Goal: Obtain resource: Obtain resource

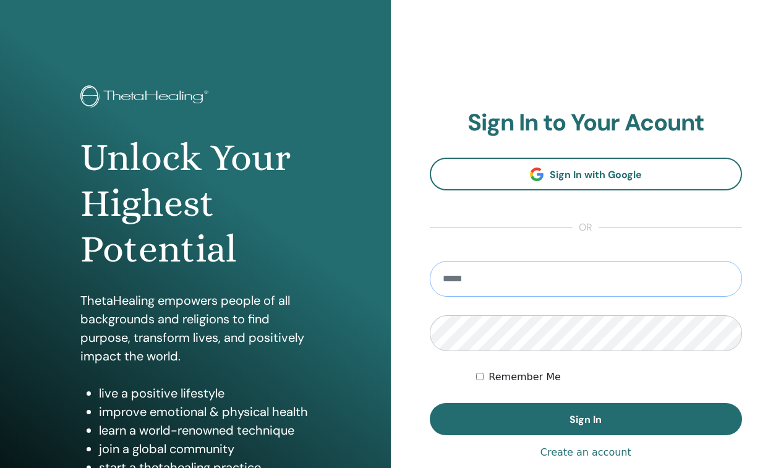
type input "**********"
click at [586, 420] on button "Sign In" at bounding box center [586, 419] width 313 height 32
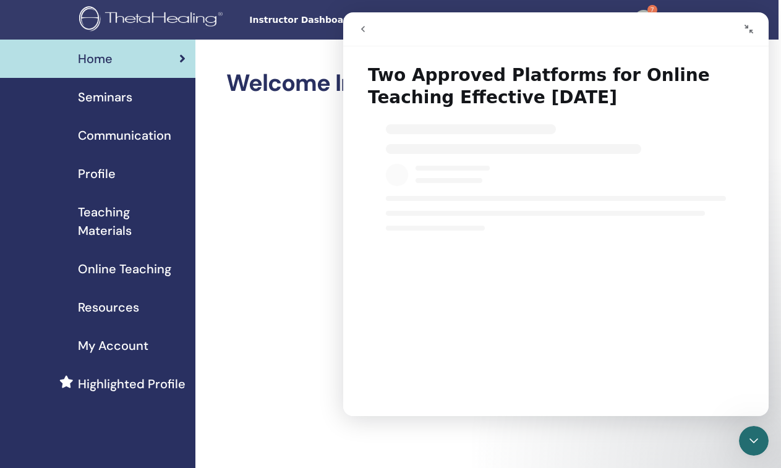
scroll to position [0, 9]
select select "**"
click at [759, 445] on icon "Close Intercom Messenger" at bounding box center [754, 441] width 15 height 15
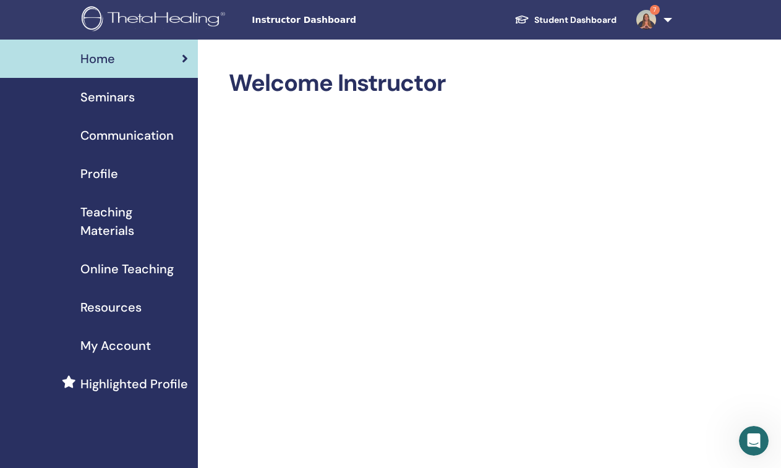
select select "**"
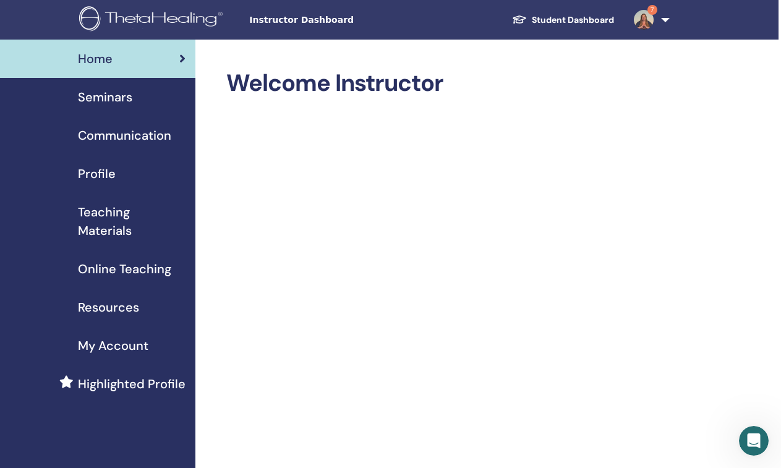
scroll to position [0, 2]
click at [116, 221] on span "Teaching Materials" at bounding box center [132, 221] width 108 height 37
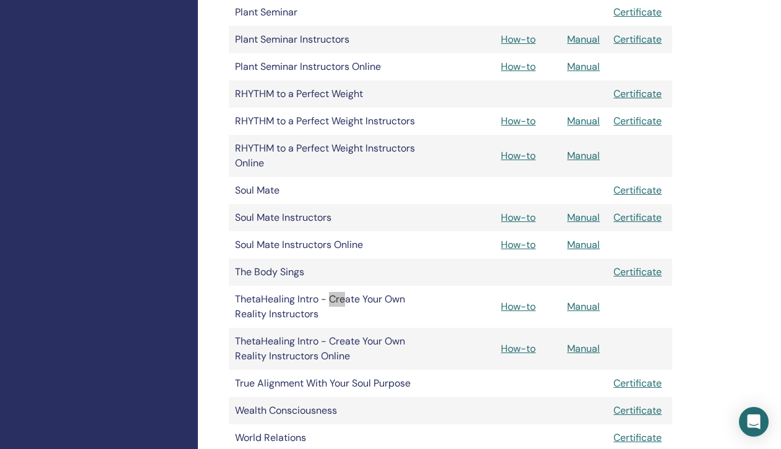
scroll to position [2137, 0]
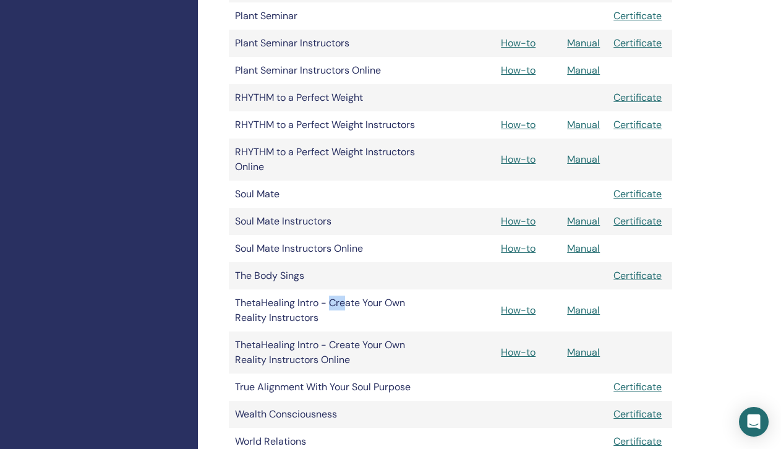
click at [536, 309] on link "How-to" at bounding box center [518, 310] width 35 height 13
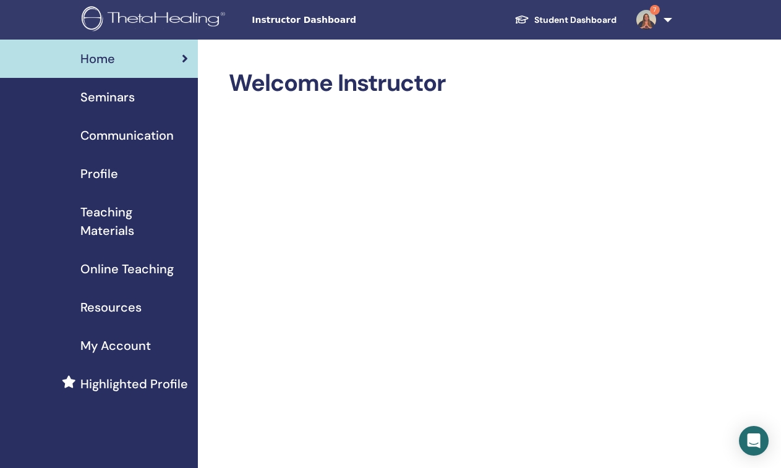
click at [114, 230] on span "Teaching Materials" at bounding box center [134, 221] width 108 height 37
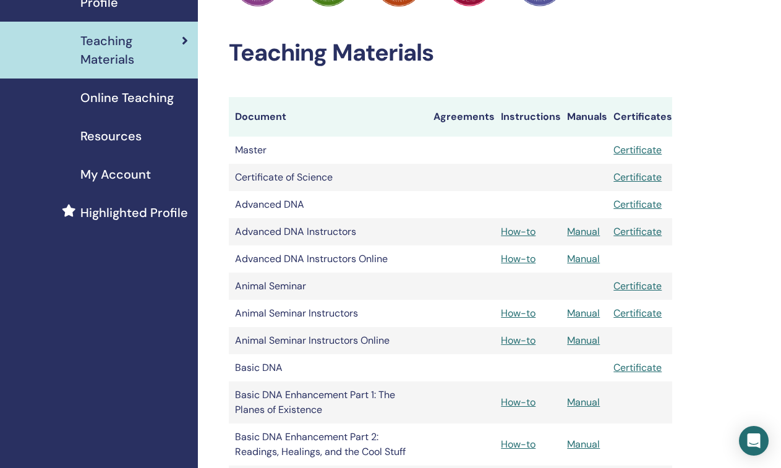
scroll to position [174, 0]
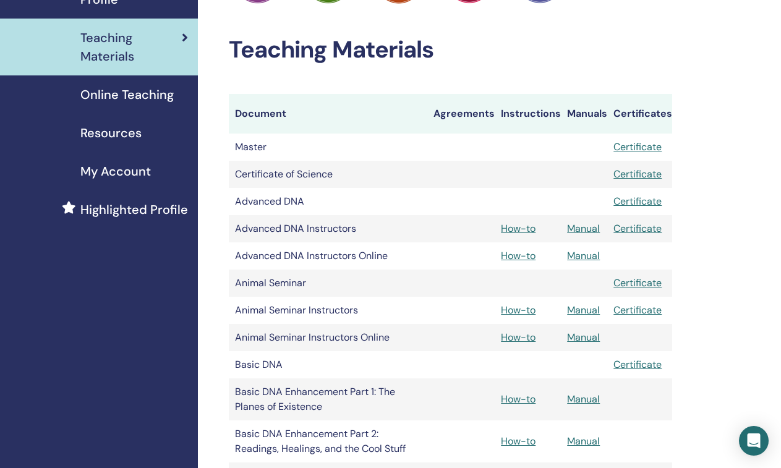
click at [525, 228] on link "How-to" at bounding box center [518, 228] width 35 height 13
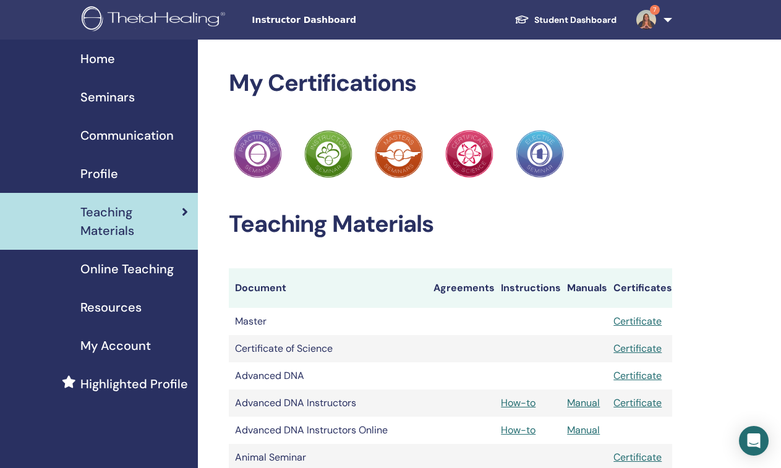
scroll to position [174, 0]
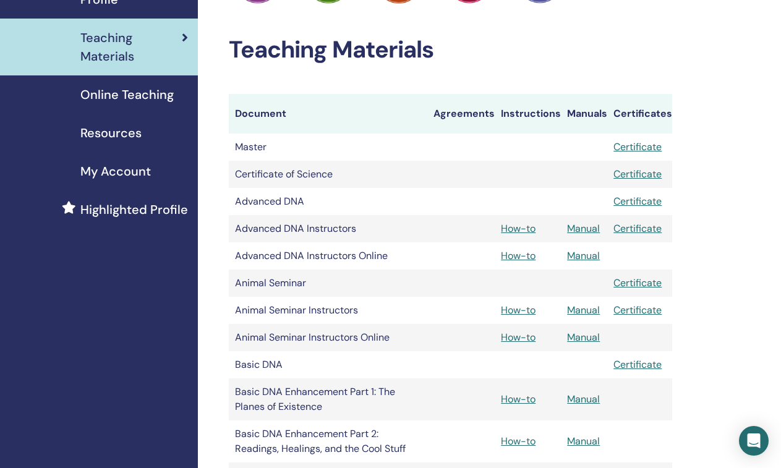
click at [528, 257] on link "How-to" at bounding box center [518, 255] width 35 height 13
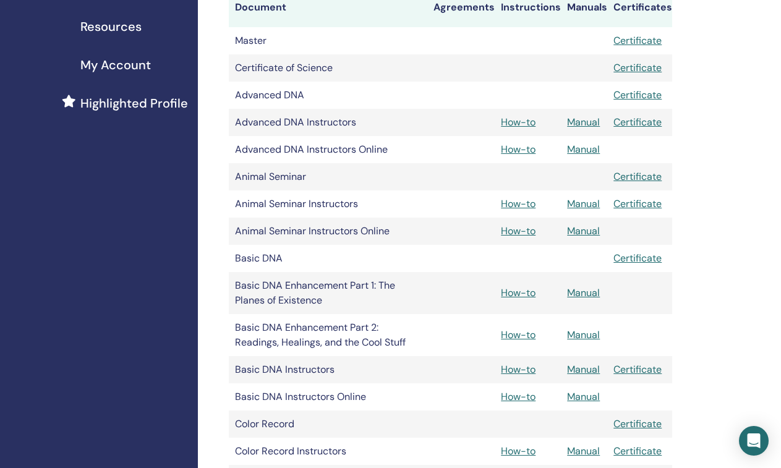
scroll to position [296, 0]
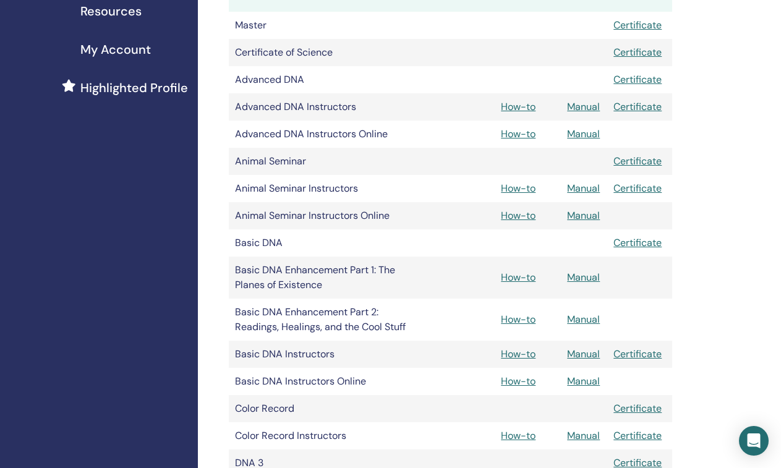
click at [523, 189] on link "How-to" at bounding box center [518, 188] width 35 height 13
click at [519, 220] on link "How-to" at bounding box center [518, 215] width 35 height 13
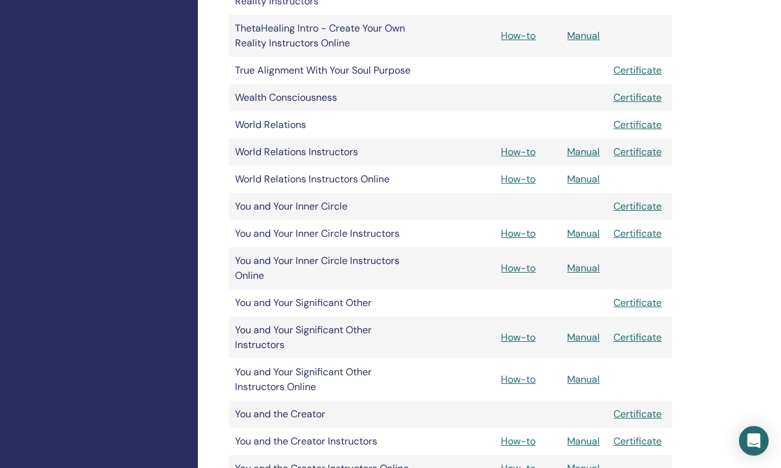
scroll to position [2461, 0]
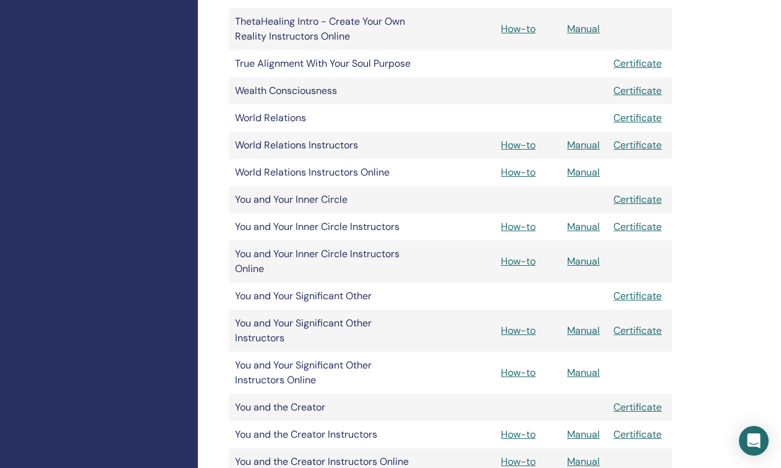
click at [529, 147] on link "How-to" at bounding box center [518, 145] width 35 height 13
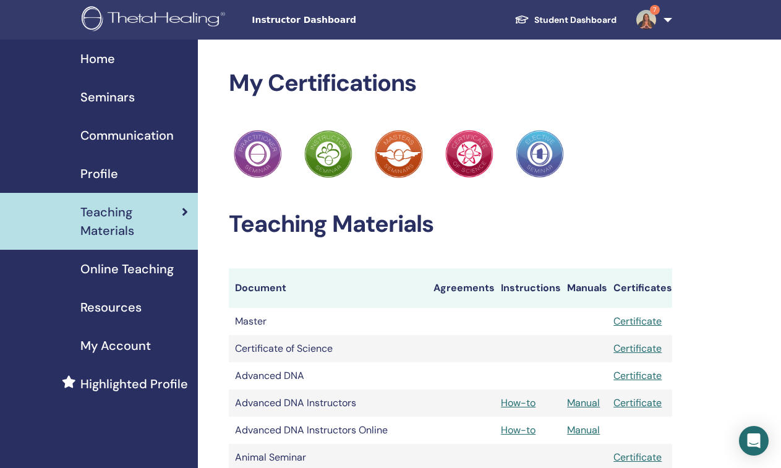
scroll to position [2461, 0]
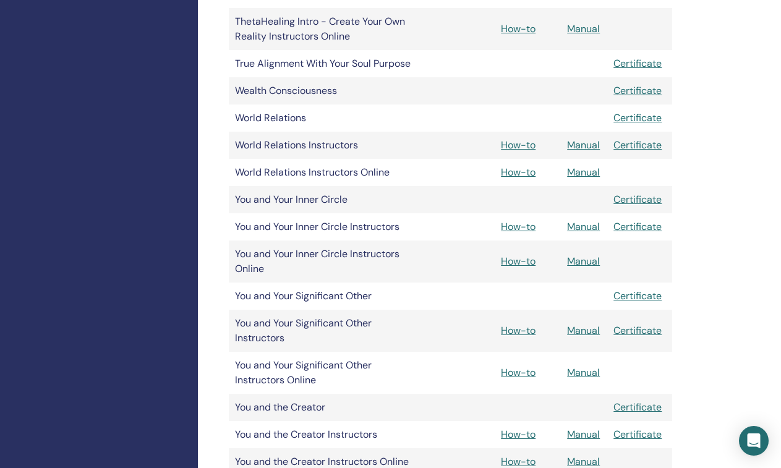
click at [517, 143] on link "How-to" at bounding box center [518, 145] width 35 height 13
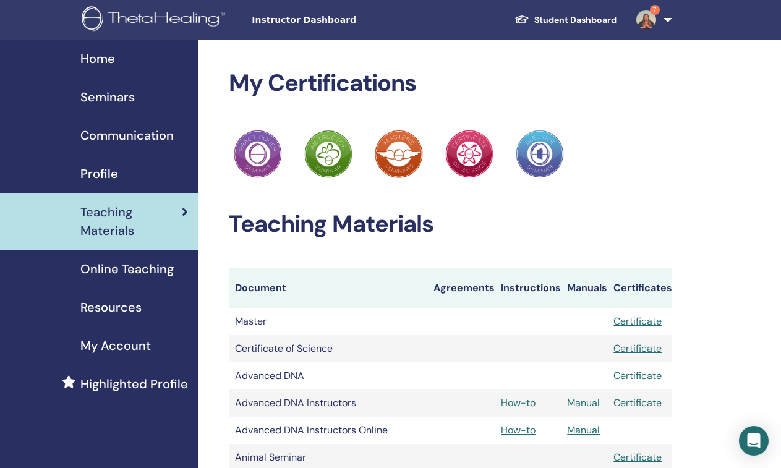
scroll to position [2461, 0]
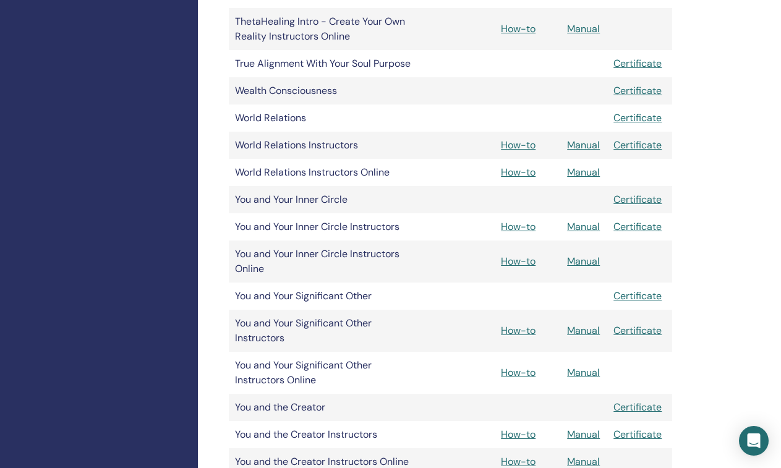
click at [515, 174] on link "How-to" at bounding box center [518, 172] width 35 height 13
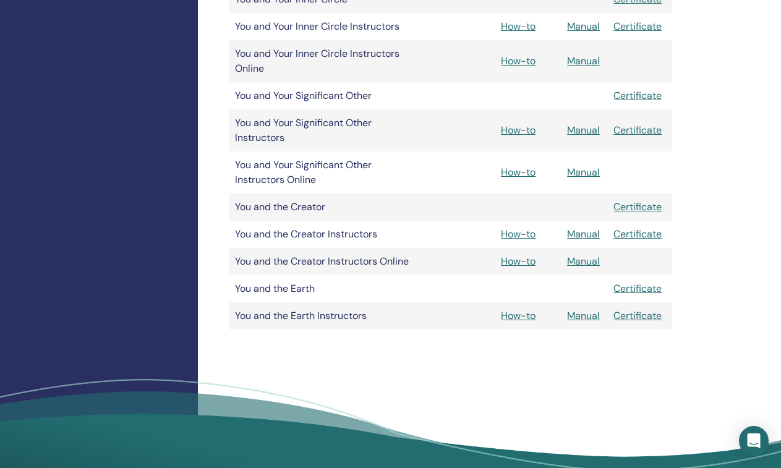
scroll to position [2662, 0]
click at [523, 321] on link "How-to" at bounding box center [518, 315] width 35 height 13
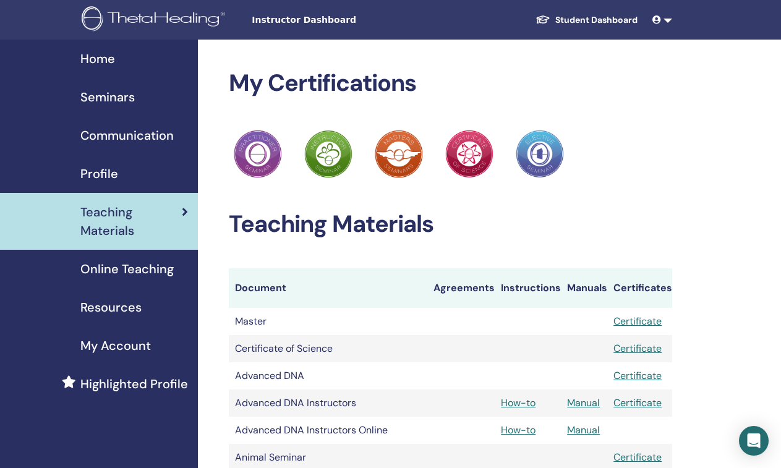
scroll to position [2662, 0]
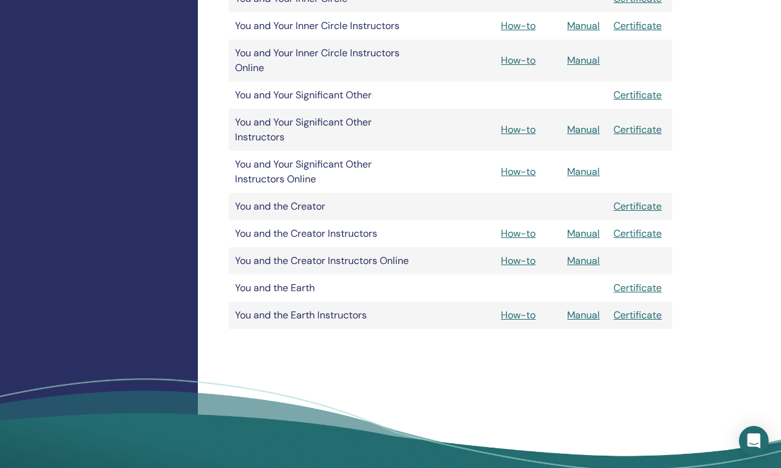
click at [527, 258] on link "How-to" at bounding box center [518, 260] width 35 height 13
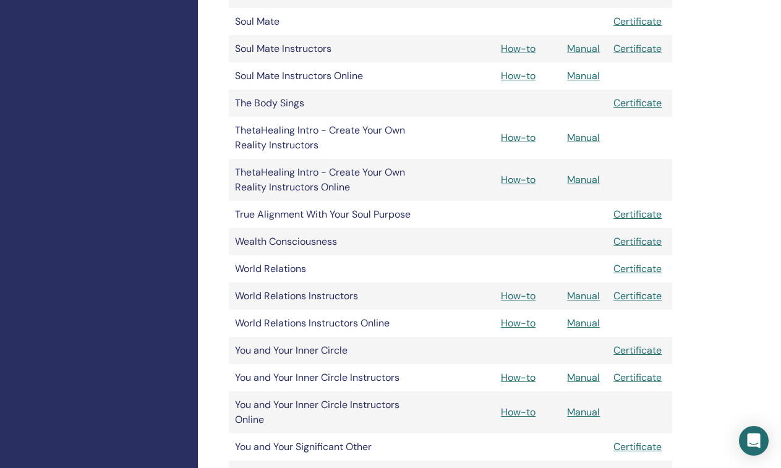
scroll to position [2316, 0]
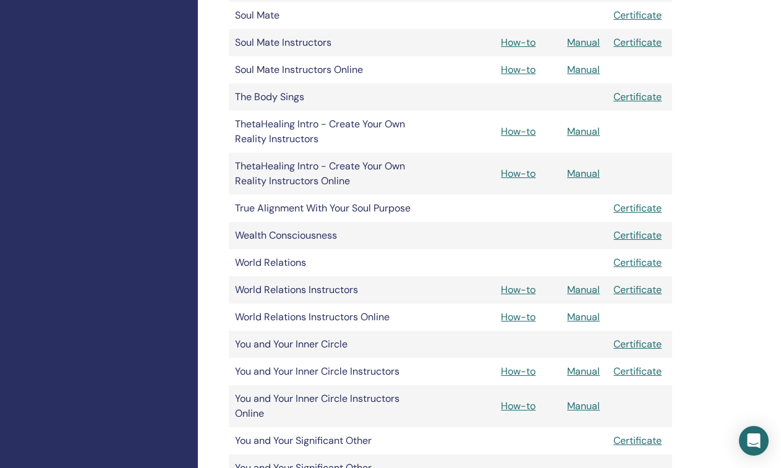
click at [528, 371] on link "How-to" at bounding box center [518, 371] width 35 height 13
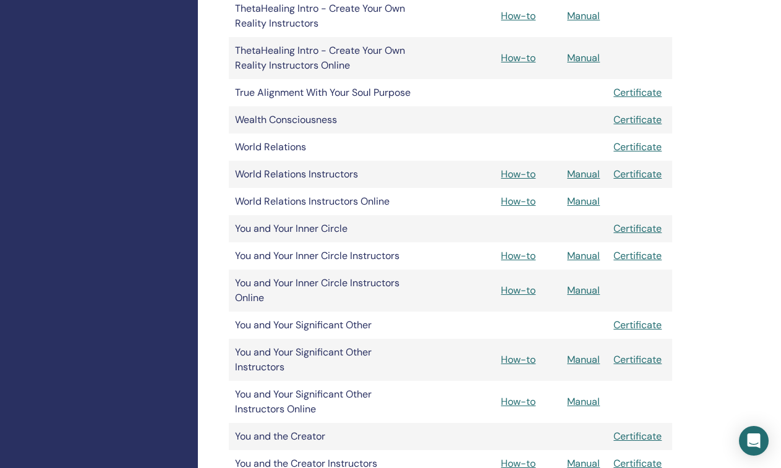
scroll to position [2436, 0]
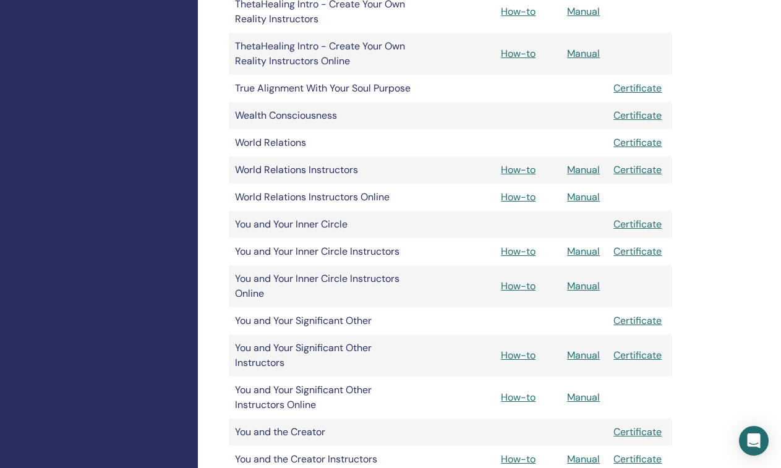
click at [530, 289] on link "How-to" at bounding box center [518, 286] width 35 height 13
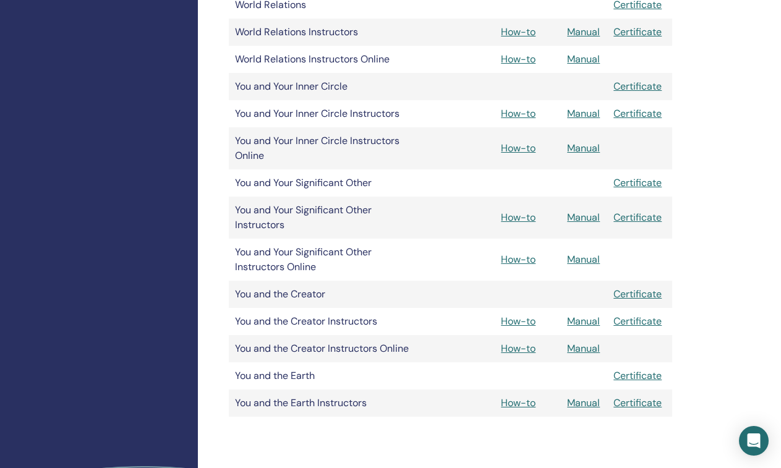
scroll to position [2575, 0]
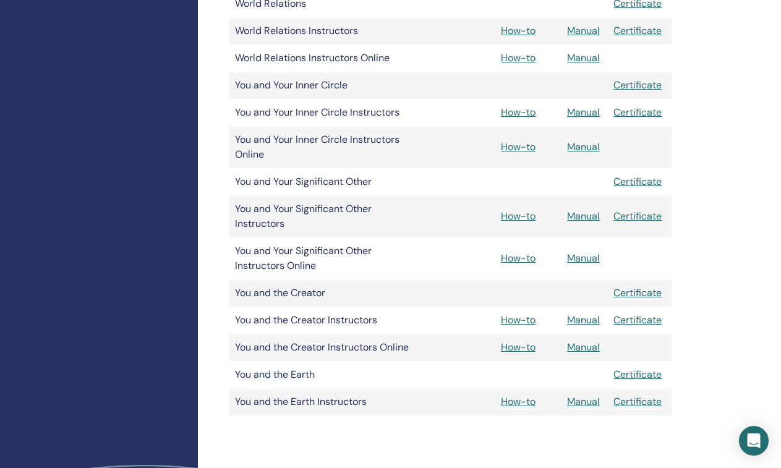
click at [515, 213] on link "How-to" at bounding box center [518, 216] width 35 height 13
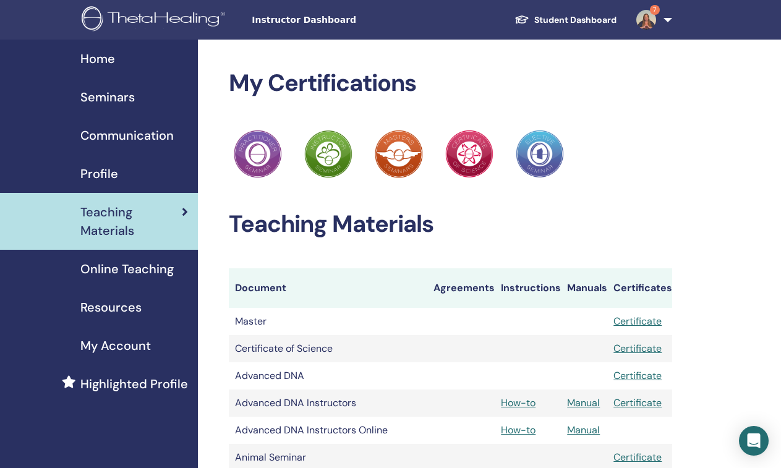
scroll to position [2575, 0]
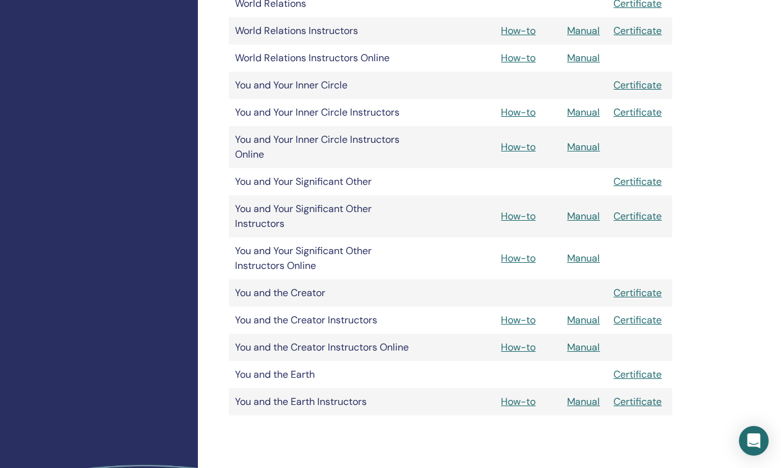
click at [521, 263] on link "How-to" at bounding box center [518, 258] width 35 height 13
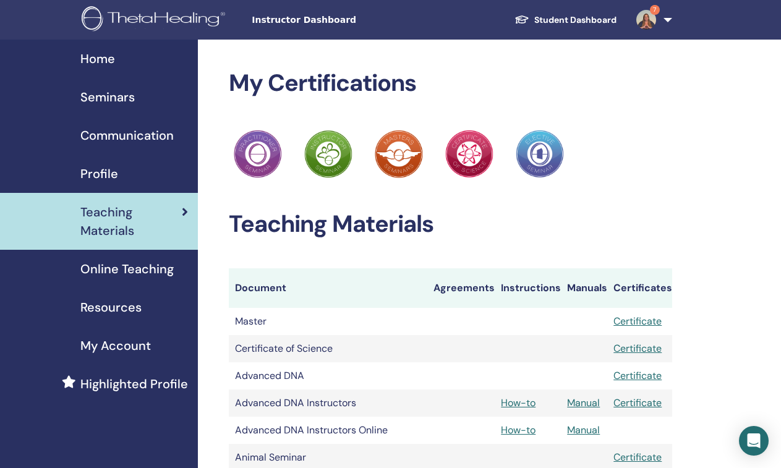
scroll to position [1926, 0]
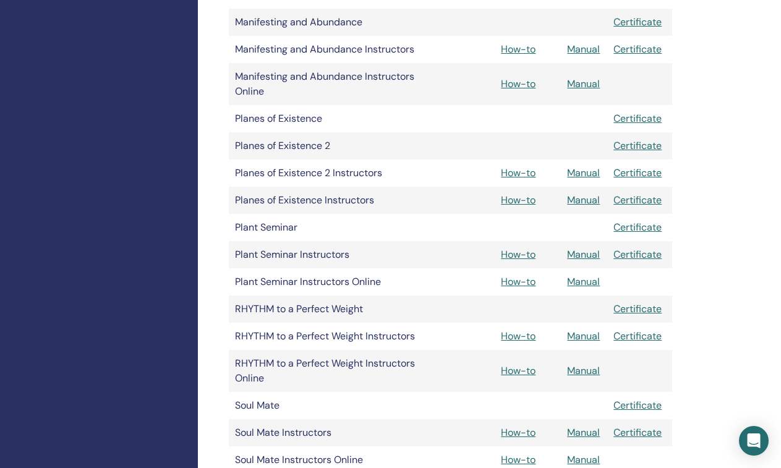
click at [532, 335] on link "How-to" at bounding box center [518, 336] width 35 height 13
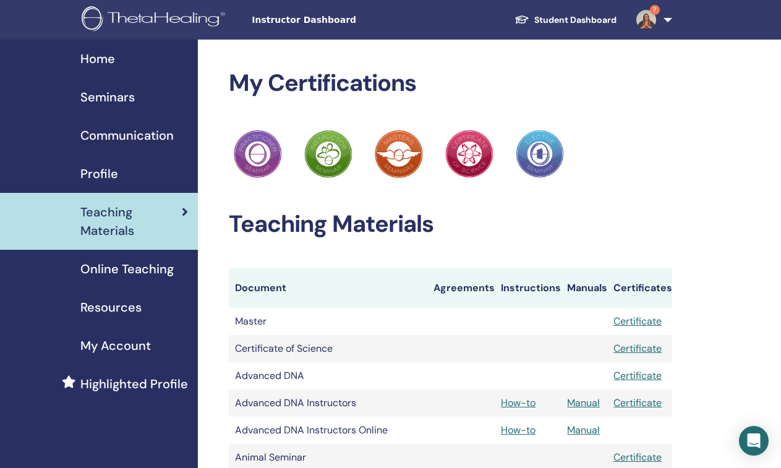
scroll to position [1926, 0]
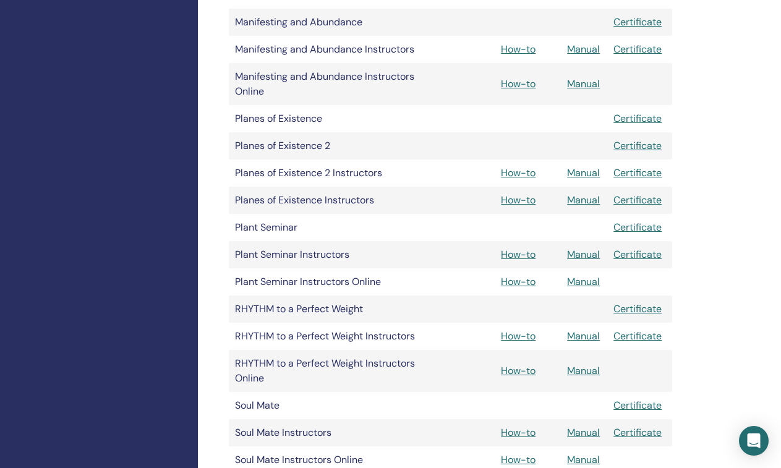
click at [530, 370] on link "How-to" at bounding box center [518, 370] width 35 height 13
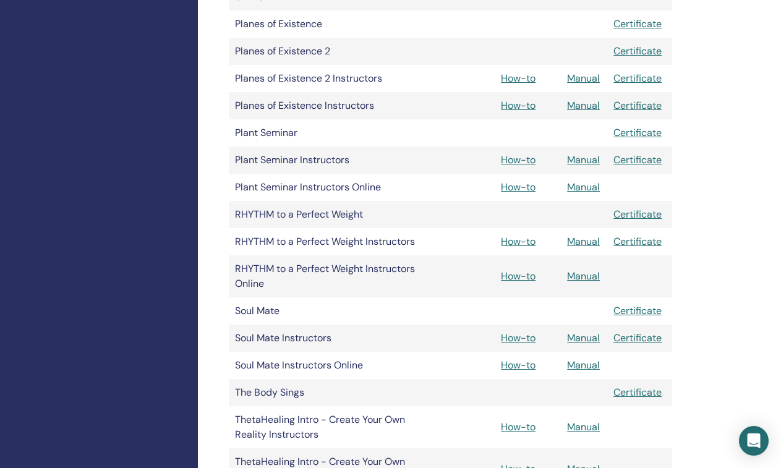
scroll to position [2023, 0]
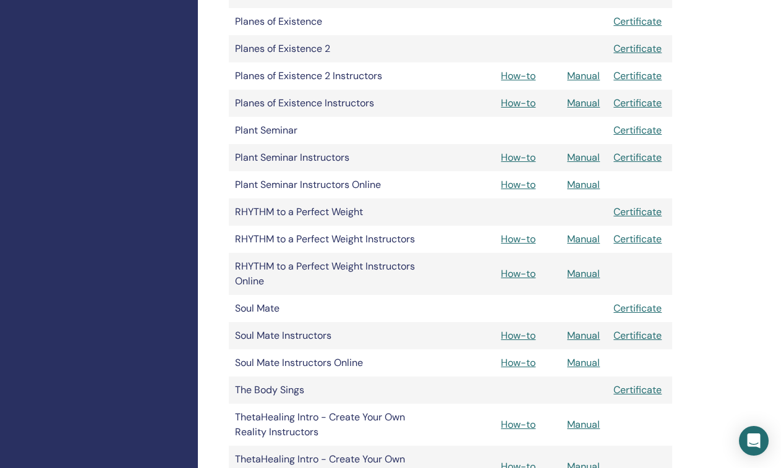
click at [533, 339] on link "How-to" at bounding box center [518, 335] width 35 height 13
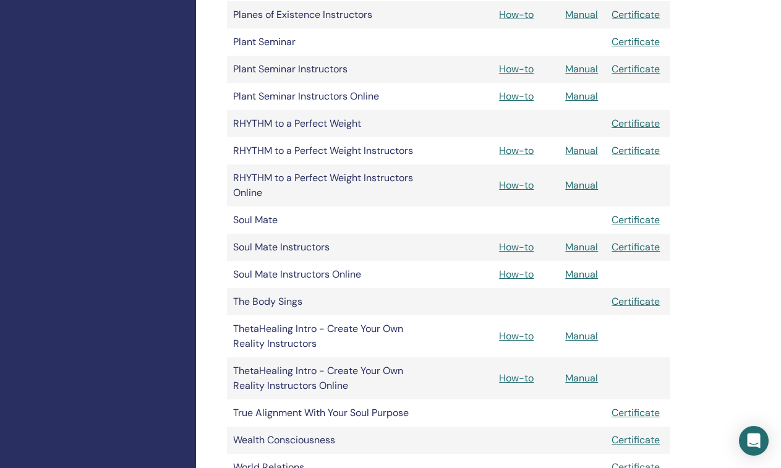
scroll to position [2118, 2]
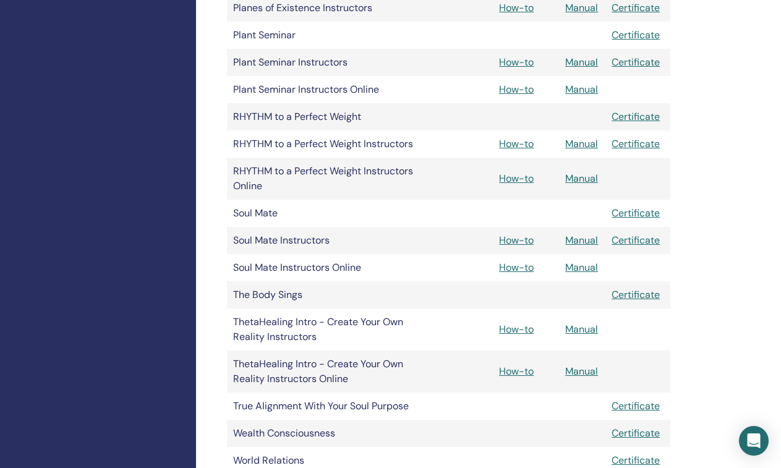
click at [522, 269] on link "How-to" at bounding box center [516, 267] width 35 height 13
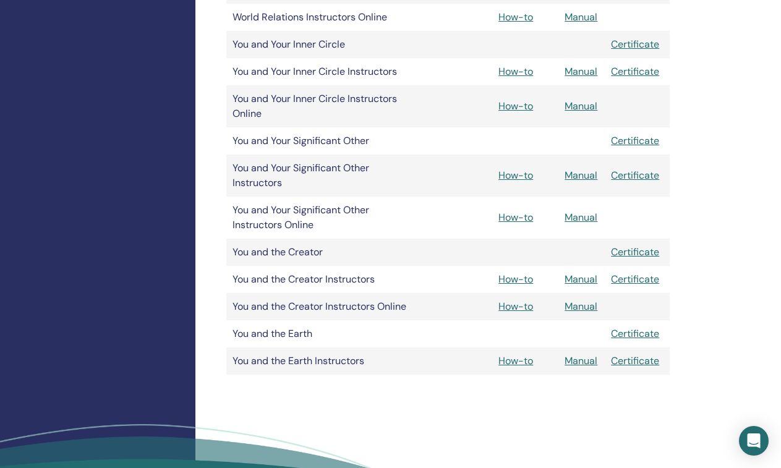
scroll to position [2617, 2]
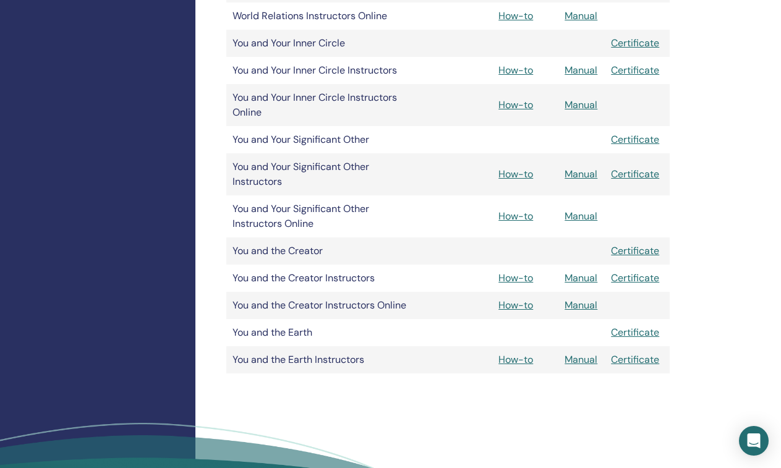
click at [522, 362] on link "How-to" at bounding box center [516, 359] width 35 height 13
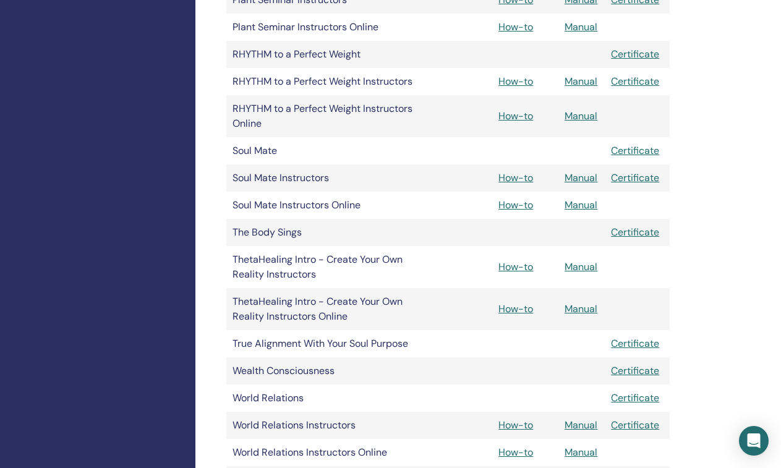
click at [524, 114] on link "How-to" at bounding box center [516, 116] width 35 height 13
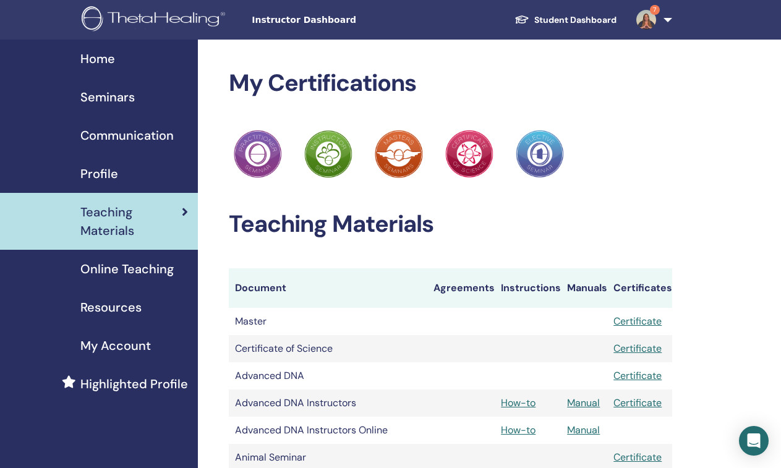
scroll to position [2180, 2]
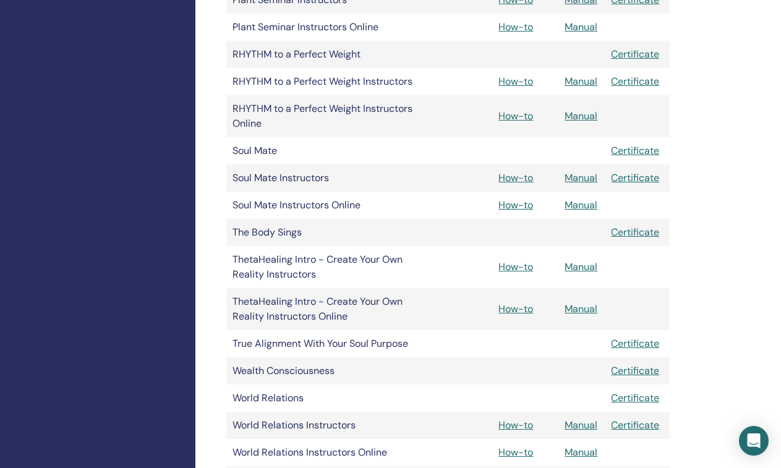
click at [527, 82] on link "How-to" at bounding box center [516, 81] width 35 height 13
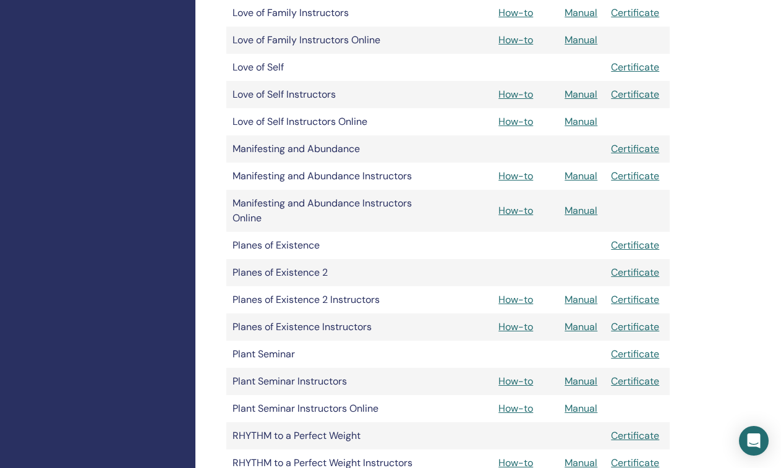
scroll to position [1797, 2]
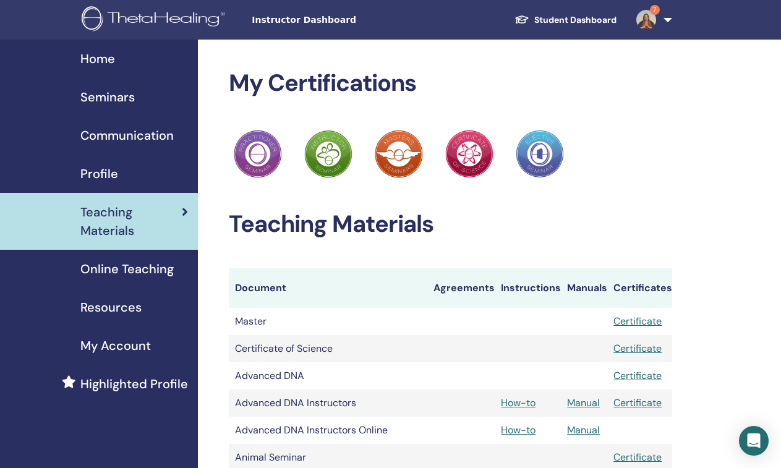
scroll to position [1797, 2]
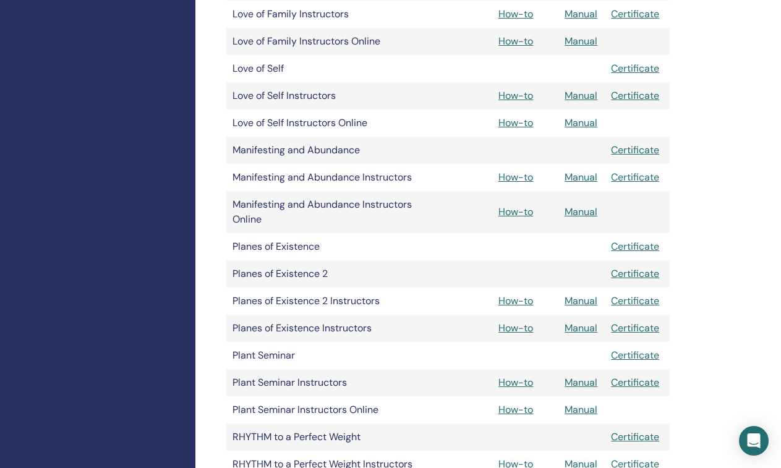
click at [523, 381] on link "How-to" at bounding box center [516, 382] width 35 height 13
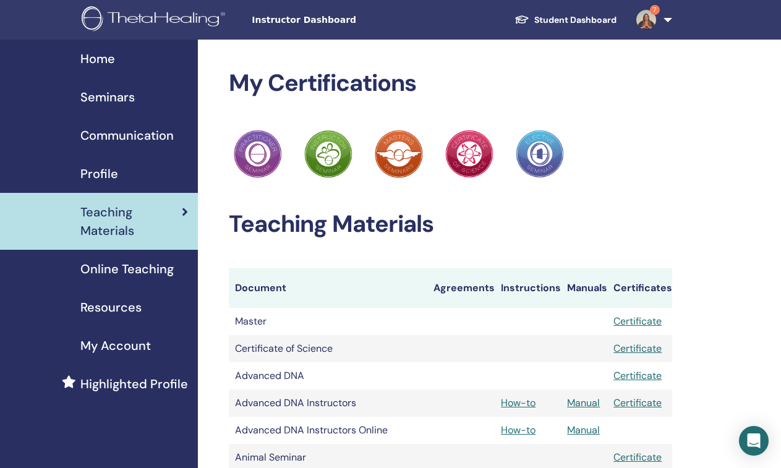
scroll to position [1822, 2]
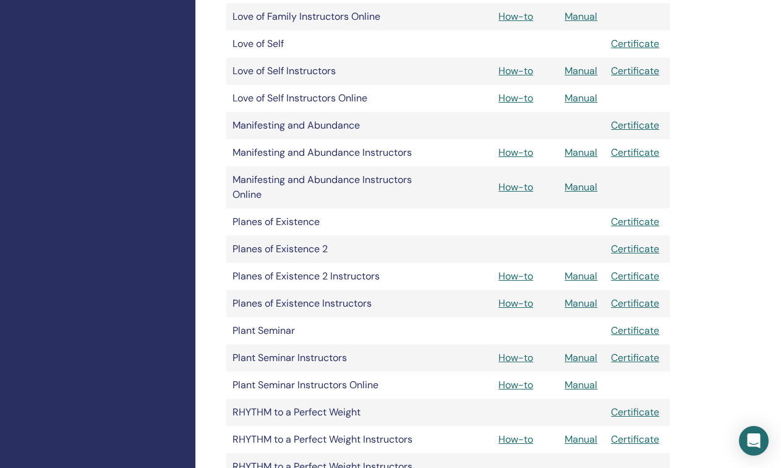
click at [530, 151] on link "How-to" at bounding box center [516, 152] width 35 height 13
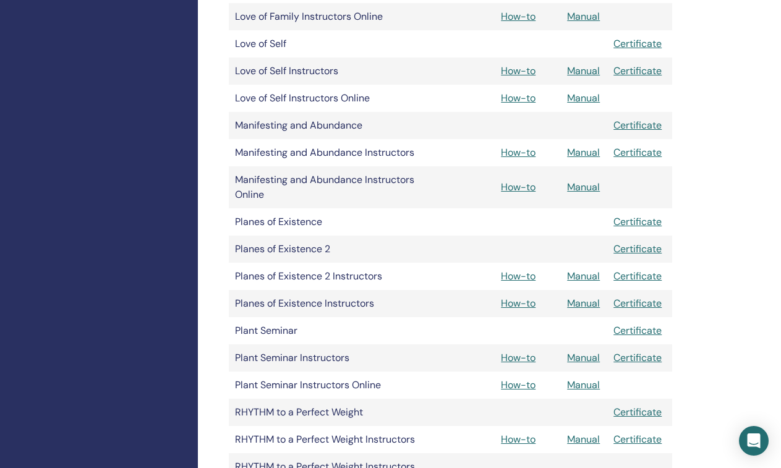
scroll to position [1823, 0]
click at [525, 98] on link "How-to" at bounding box center [518, 97] width 35 height 13
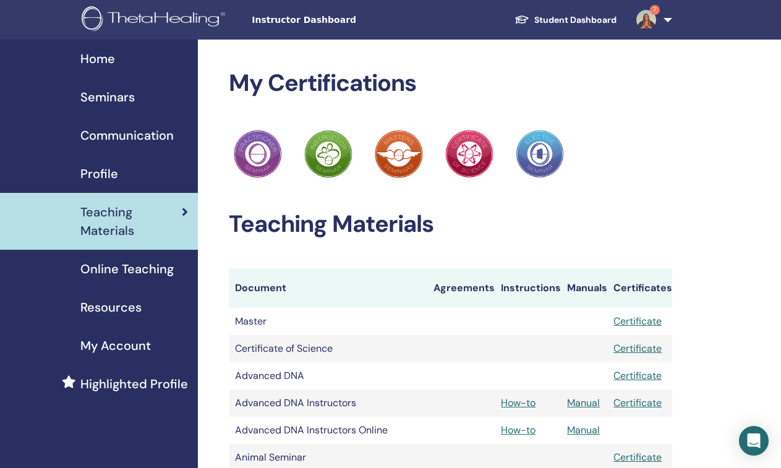
scroll to position [1823, 0]
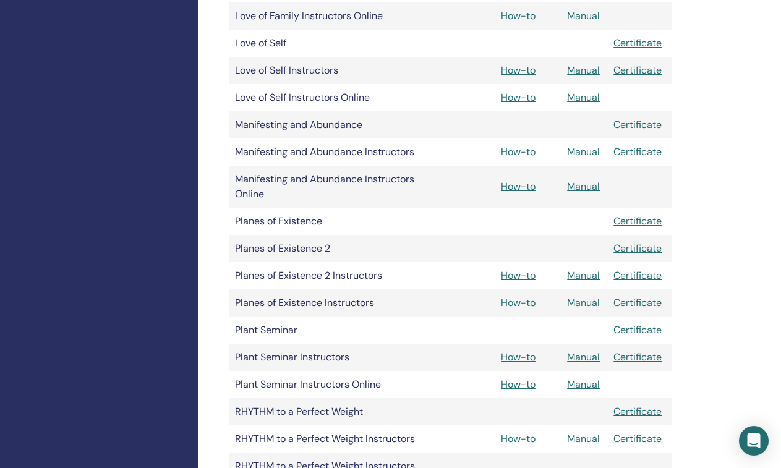
click at [516, 69] on link "How-to" at bounding box center [518, 70] width 35 height 13
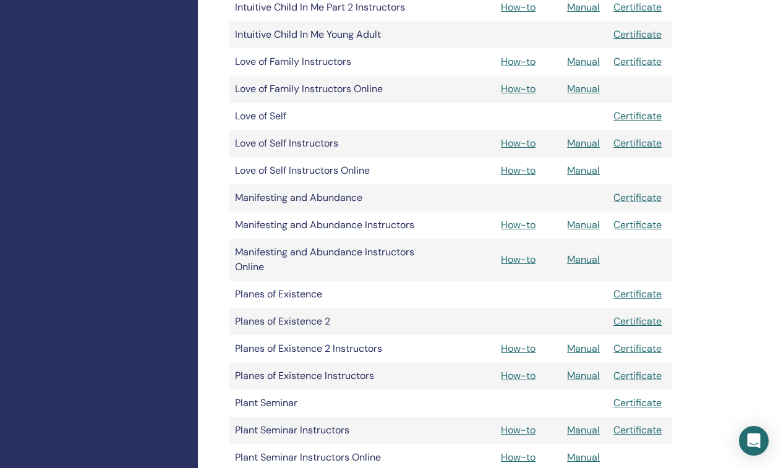
scroll to position [1745, 0]
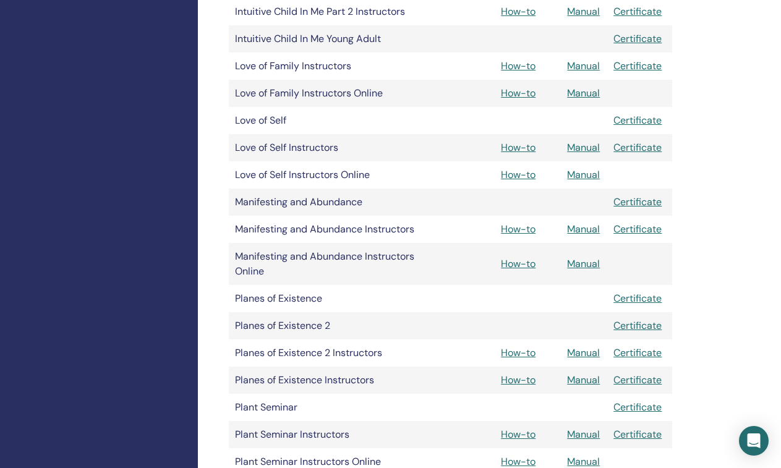
click at [523, 93] on link "How-to" at bounding box center [518, 93] width 35 height 13
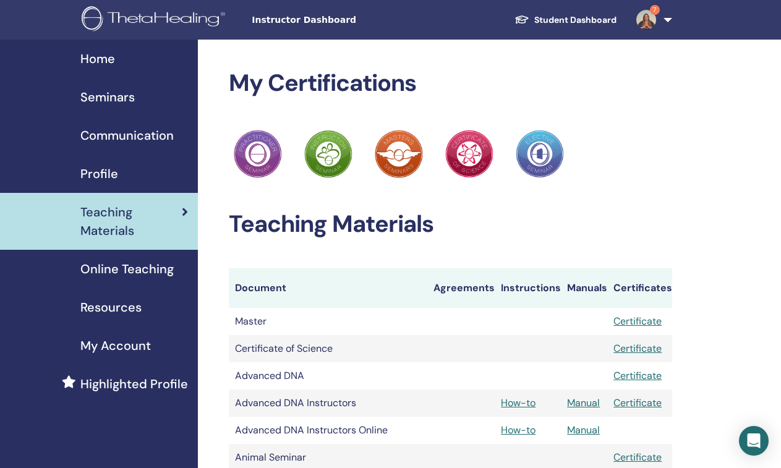
scroll to position [1745, 0]
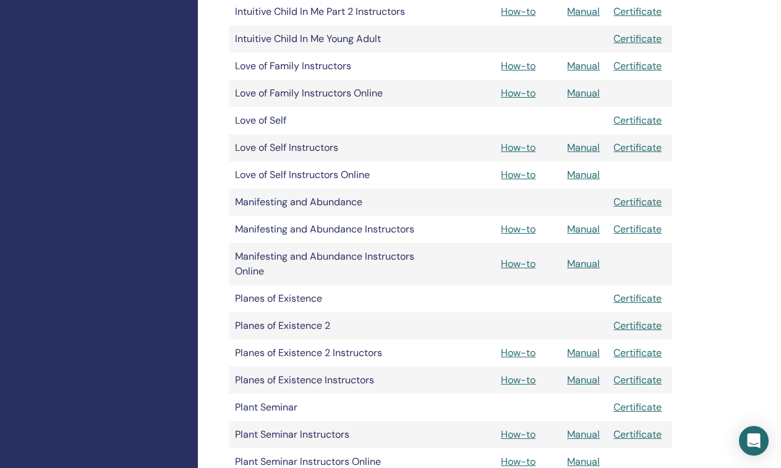
click at [532, 69] on link "How-to" at bounding box center [518, 65] width 35 height 13
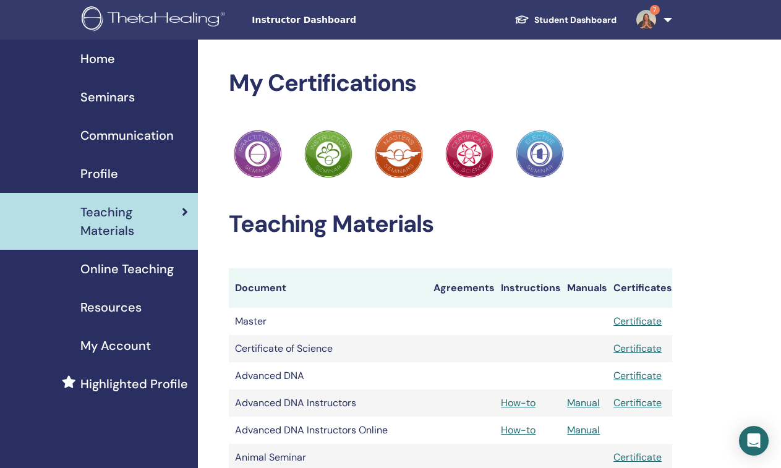
scroll to position [1745, 0]
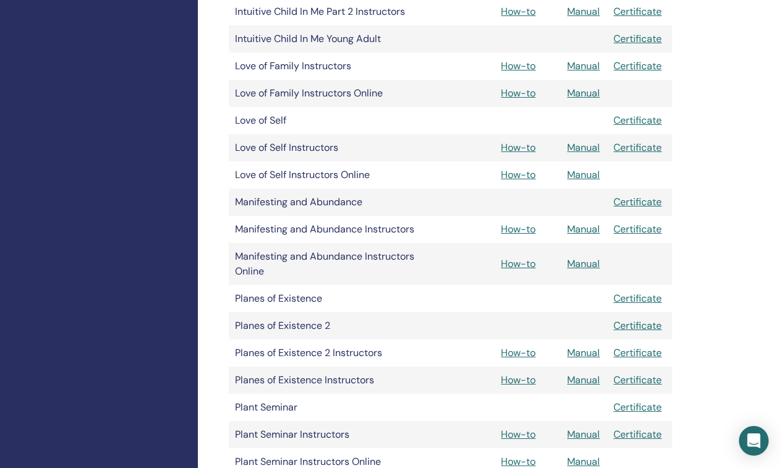
click at [523, 98] on link "How-to" at bounding box center [518, 93] width 35 height 13
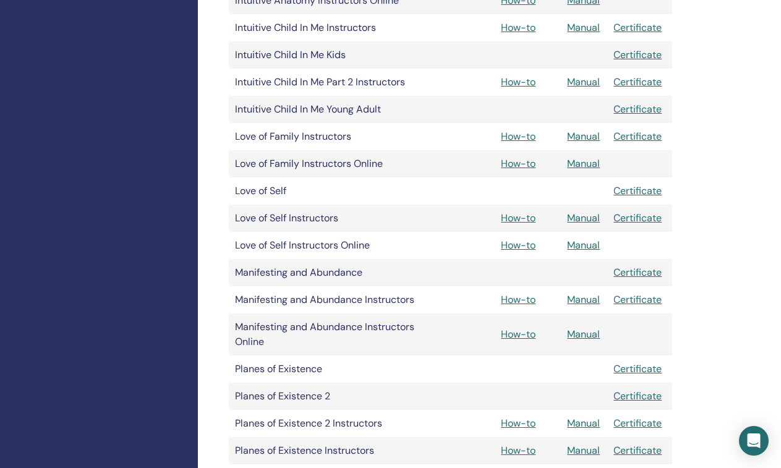
scroll to position [1669, 0]
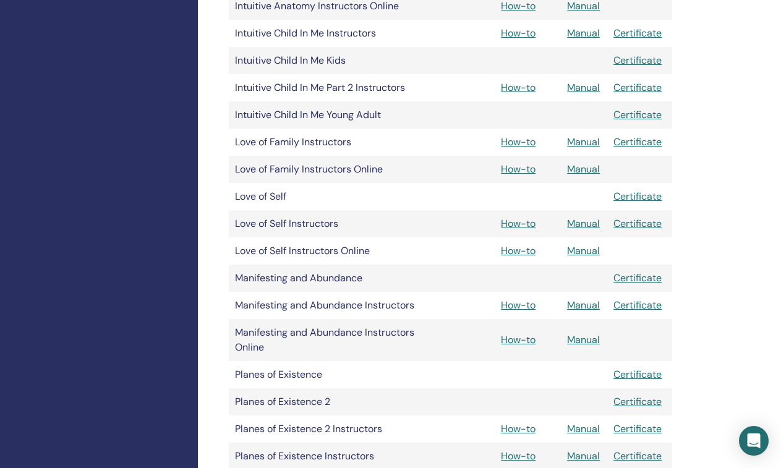
click at [520, 141] on link "How-to" at bounding box center [518, 142] width 35 height 13
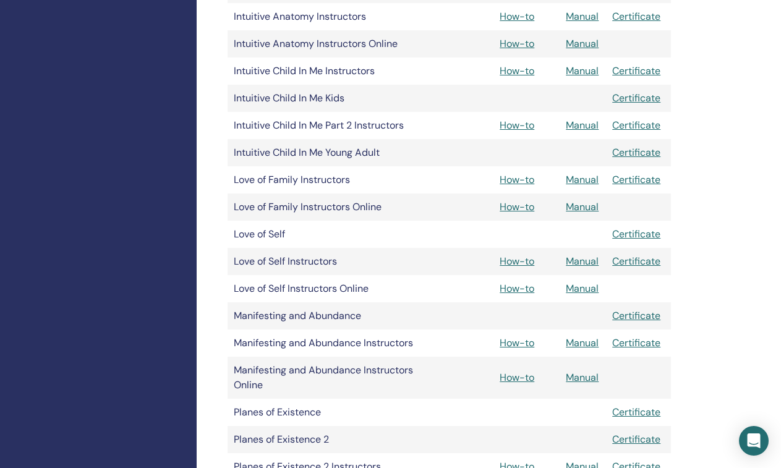
scroll to position [1632, 2]
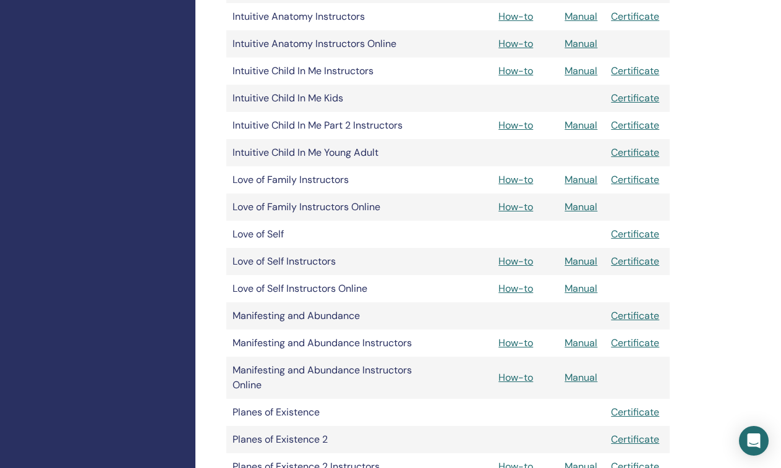
click at [530, 124] on link "How-to" at bounding box center [516, 125] width 35 height 13
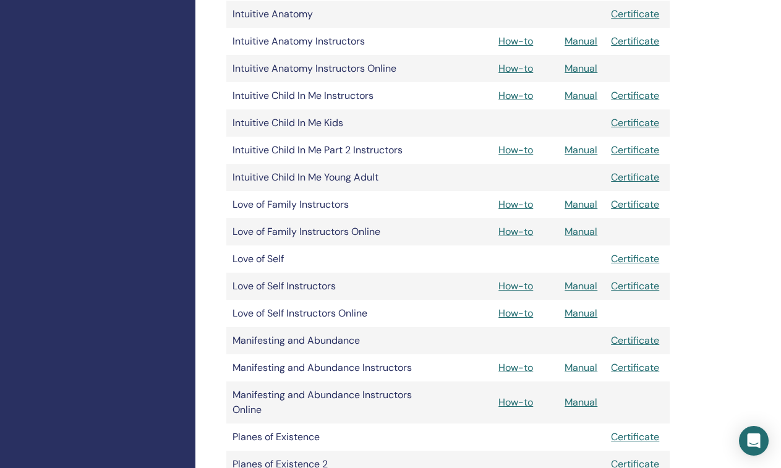
scroll to position [1604, 2]
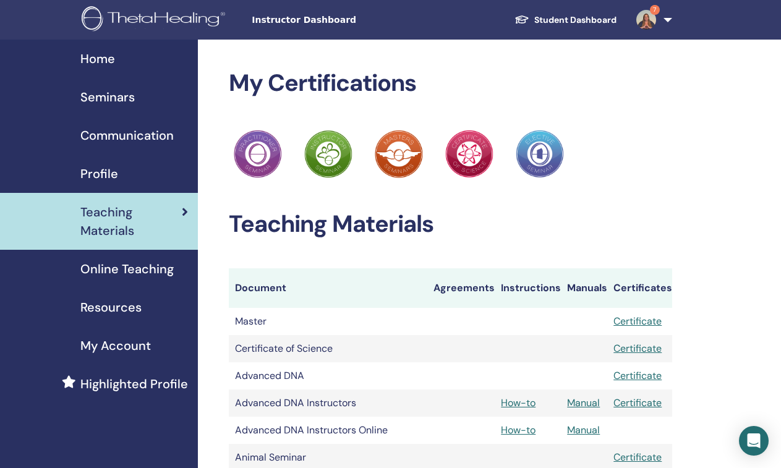
scroll to position [1604, 2]
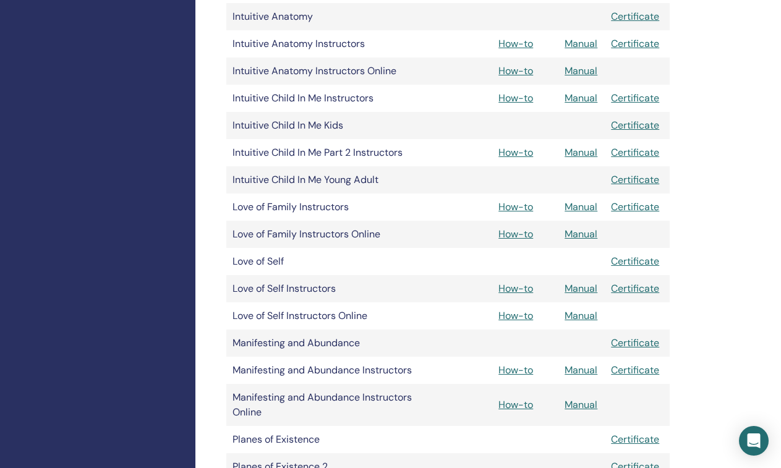
click at [524, 99] on link "How-to" at bounding box center [516, 98] width 35 height 13
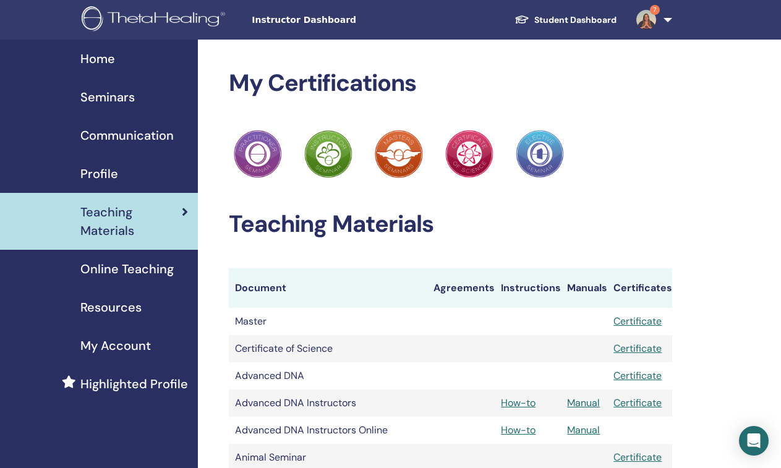
scroll to position [1604, 2]
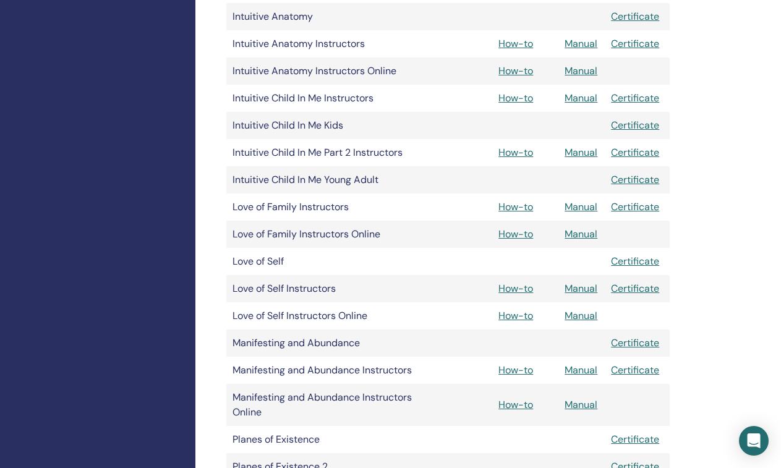
click at [519, 75] on link "How-to" at bounding box center [516, 70] width 35 height 13
click at [522, 43] on link "How-to" at bounding box center [516, 43] width 35 height 13
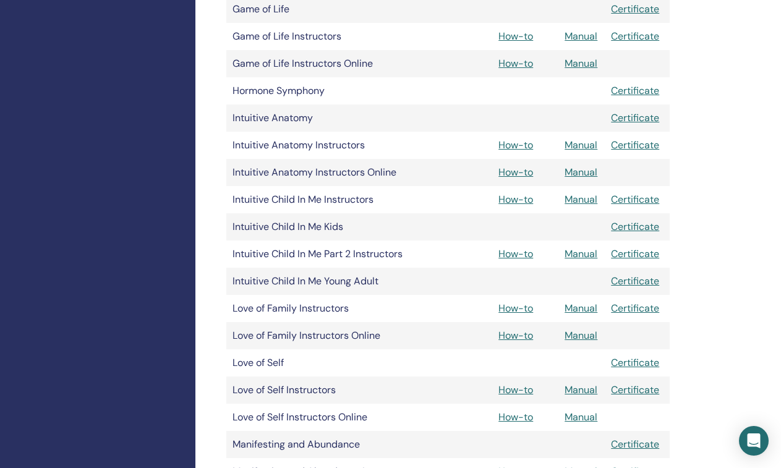
scroll to position [1496, 2]
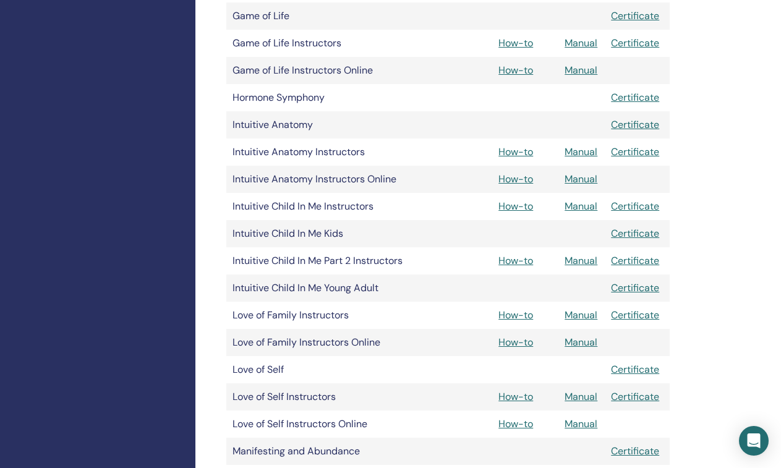
click at [533, 73] on link "How-to" at bounding box center [516, 70] width 35 height 13
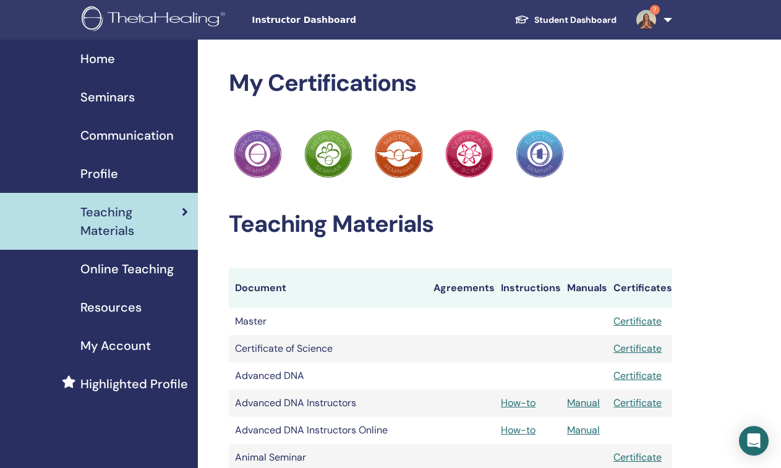
scroll to position [1496, 2]
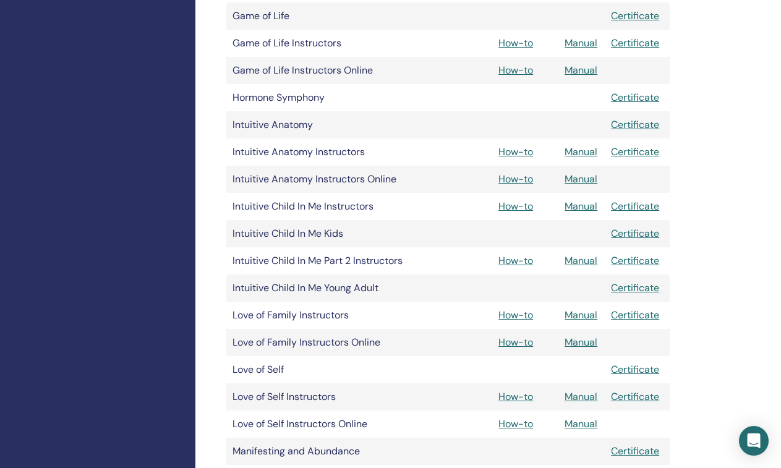
click at [509, 43] on link "How-to" at bounding box center [516, 43] width 35 height 13
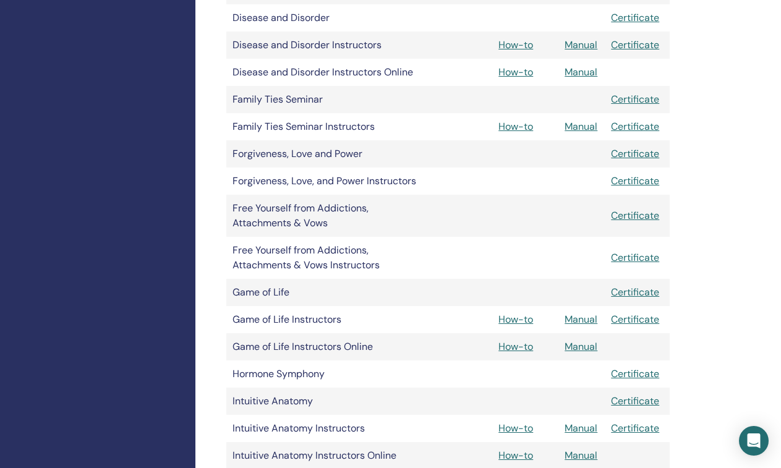
click at [520, 128] on link "How-to" at bounding box center [516, 126] width 35 height 13
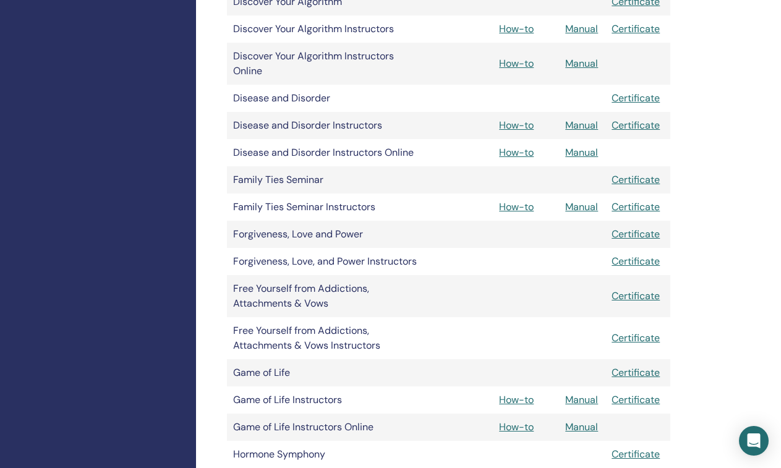
scroll to position [1139, 2]
click at [522, 150] on link "How-to" at bounding box center [516, 152] width 35 height 13
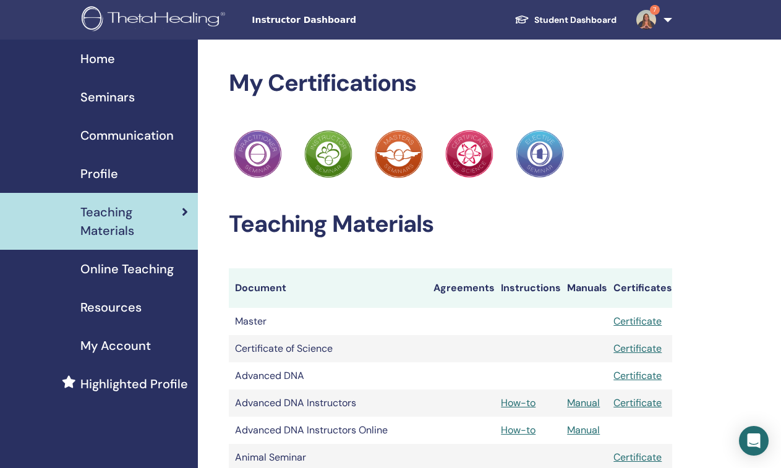
scroll to position [1139, 2]
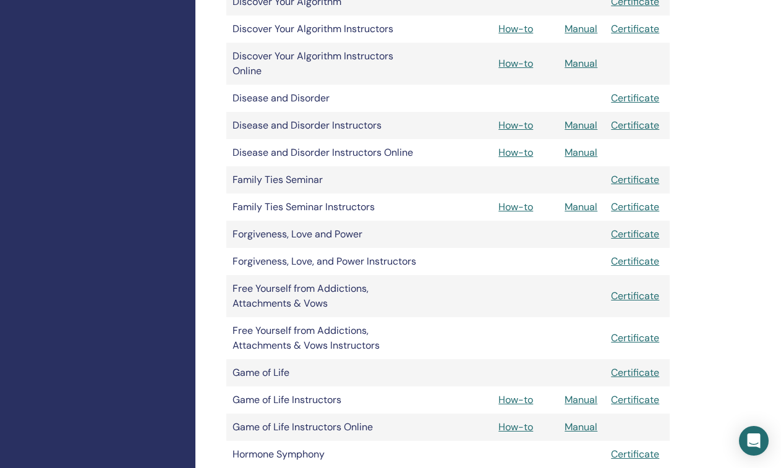
click at [525, 124] on link "How-to" at bounding box center [516, 125] width 35 height 13
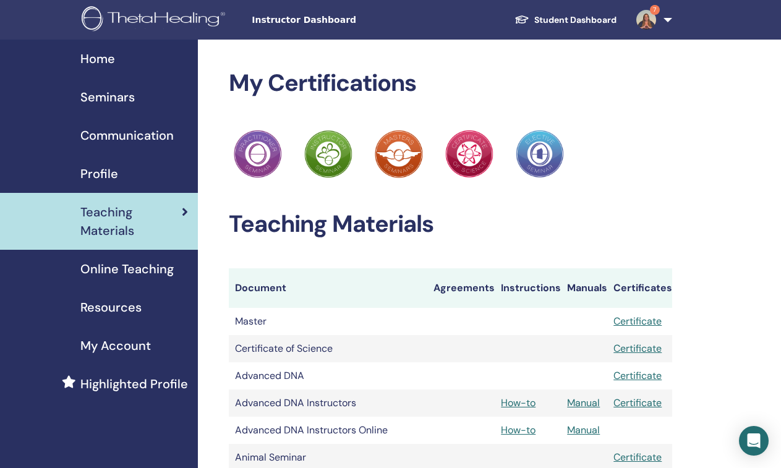
scroll to position [1139, 2]
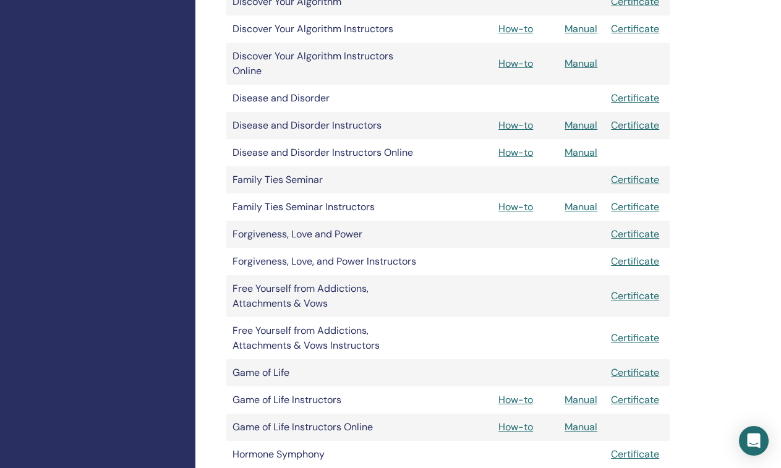
click at [514, 66] on link "How-to" at bounding box center [516, 63] width 35 height 13
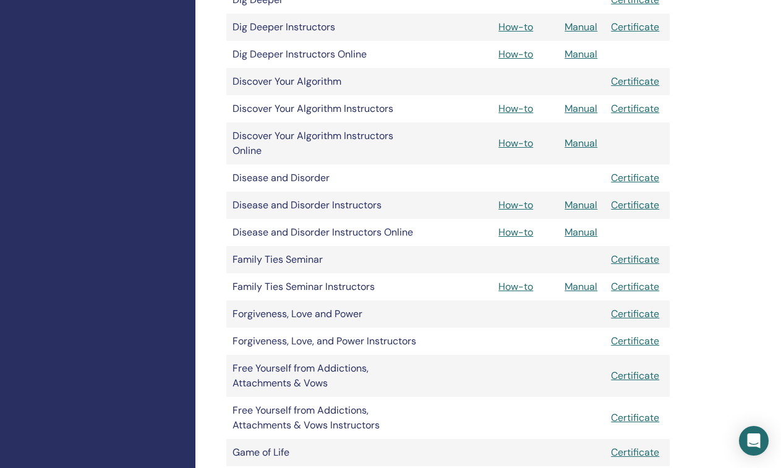
scroll to position [1057, 2]
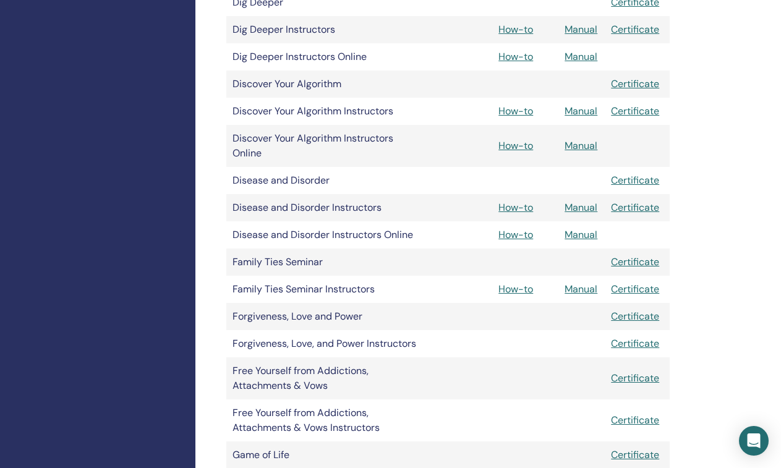
click at [515, 114] on link "How-to" at bounding box center [516, 111] width 35 height 13
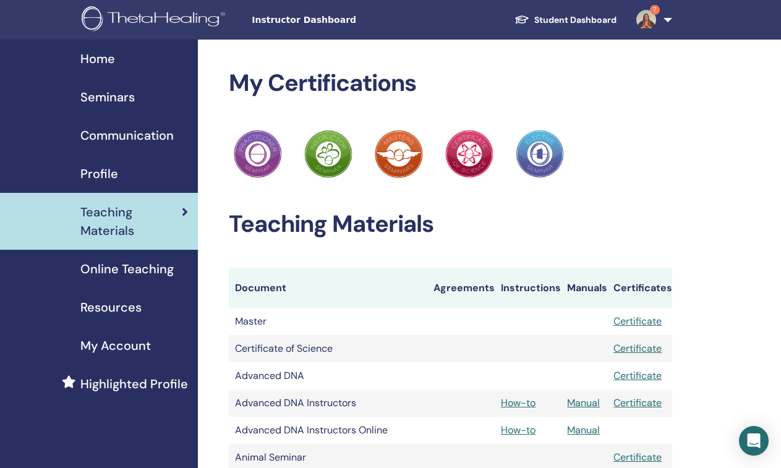
scroll to position [1057, 2]
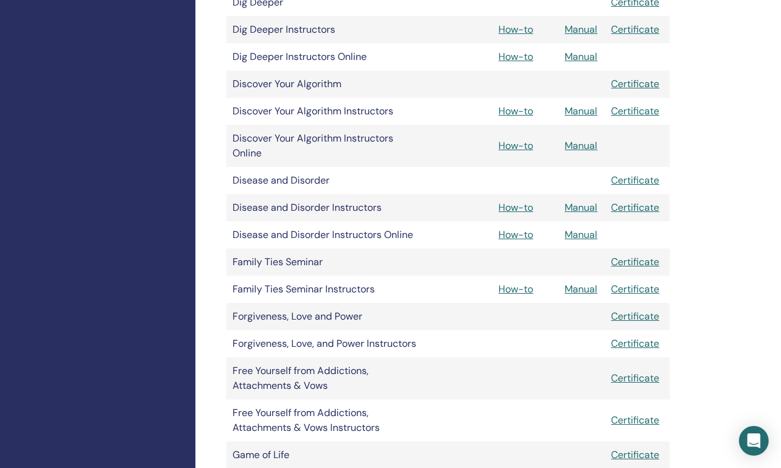
click at [523, 58] on link "How-to" at bounding box center [516, 56] width 35 height 13
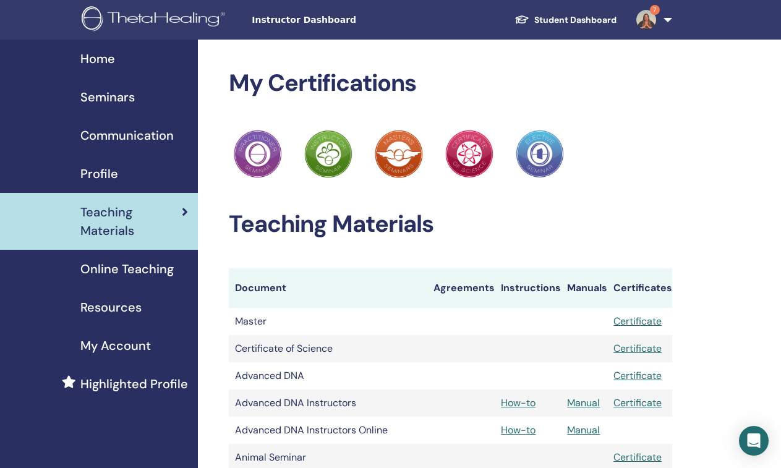
scroll to position [1057, 2]
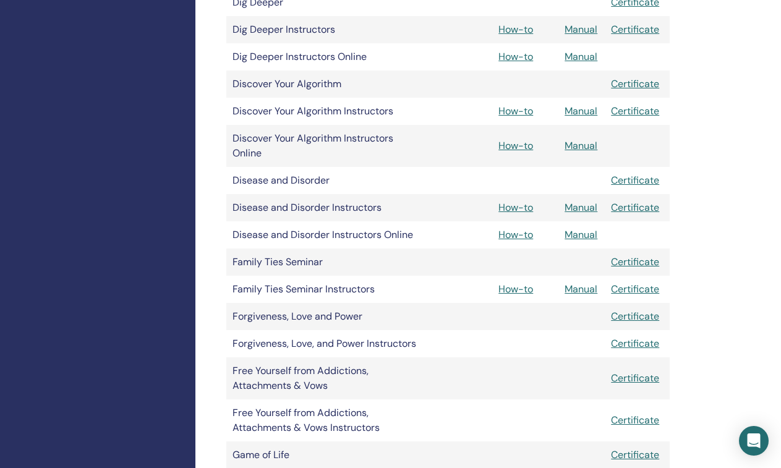
click at [522, 31] on link "How-to" at bounding box center [516, 29] width 35 height 13
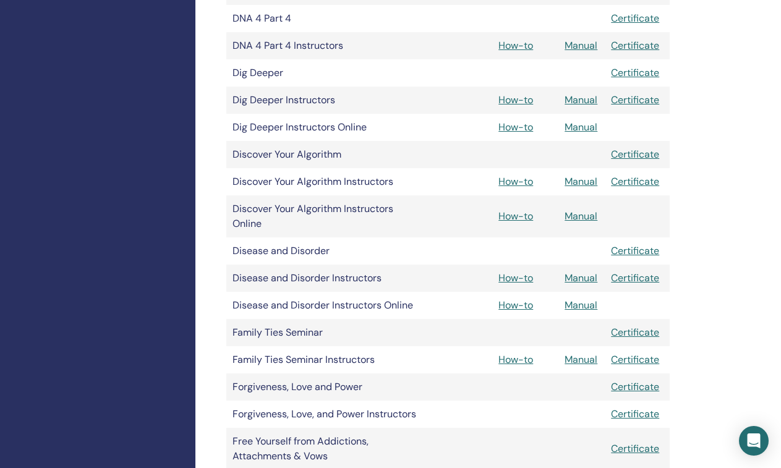
scroll to position [979, 2]
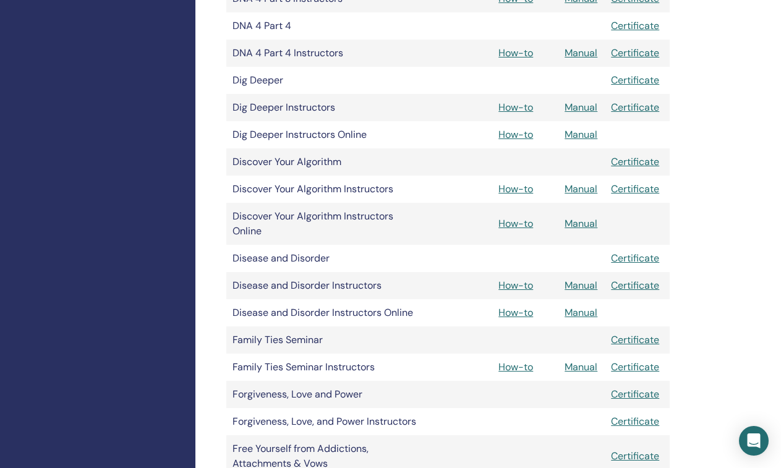
drag, startPoint x: 521, startPoint y: 55, endPoint x: 512, endPoint y: 53, distance: 9.5
click at [520, 55] on link "How-to" at bounding box center [516, 52] width 35 height 13
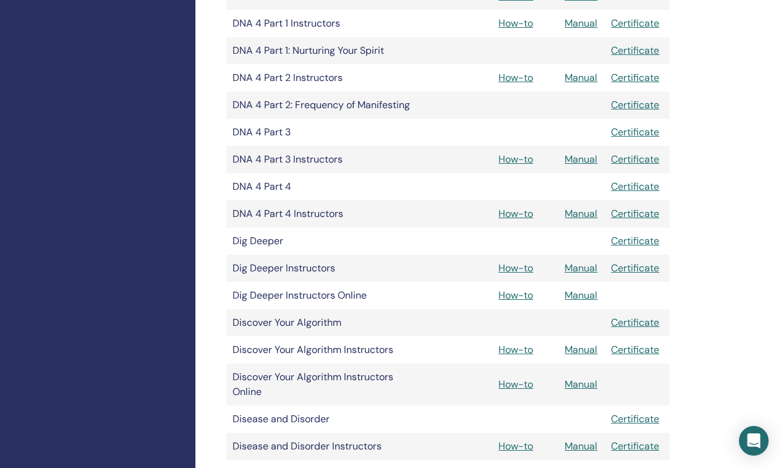
scroll to position [815, 2]
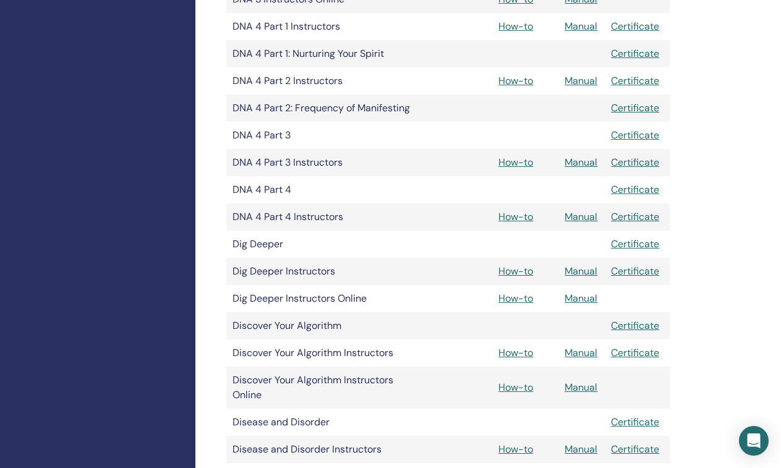
click at [523, 161] on link "How-to" at bounding box center [516, 162] width 35 height 13
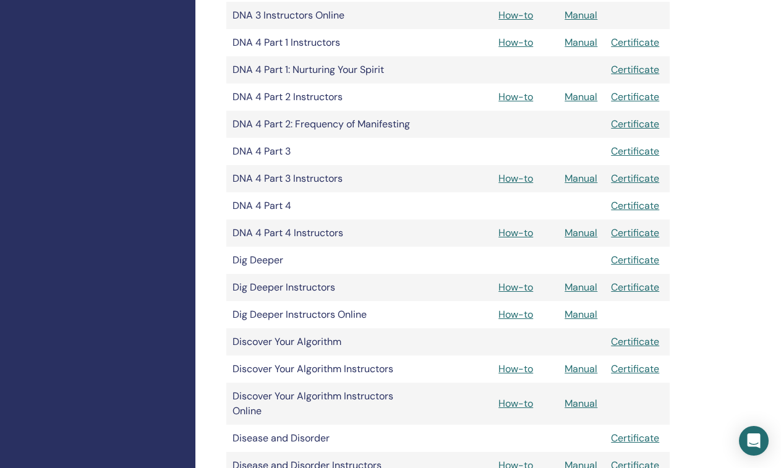
scroll to position [767, 2]
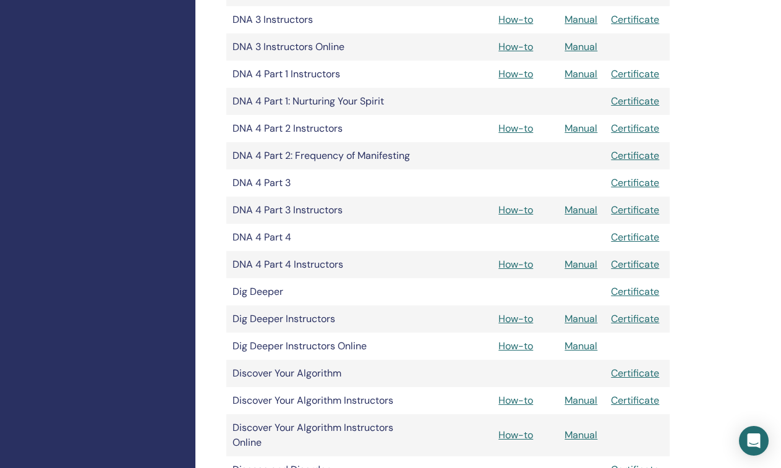
click at [517, 72] on link "How-to" at bounding box center [516, 73] width 35 height 13
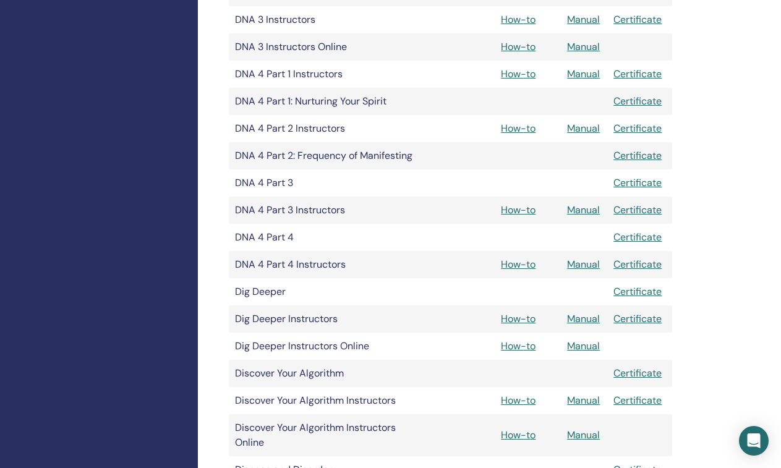
scroll to position [765, 2]
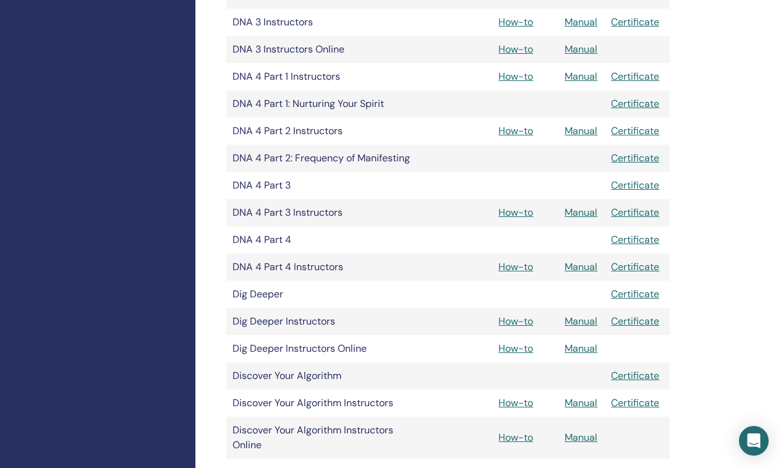
click at [519, 50] on link "How-to" at bounding box center [516, 49] width 35 height 13
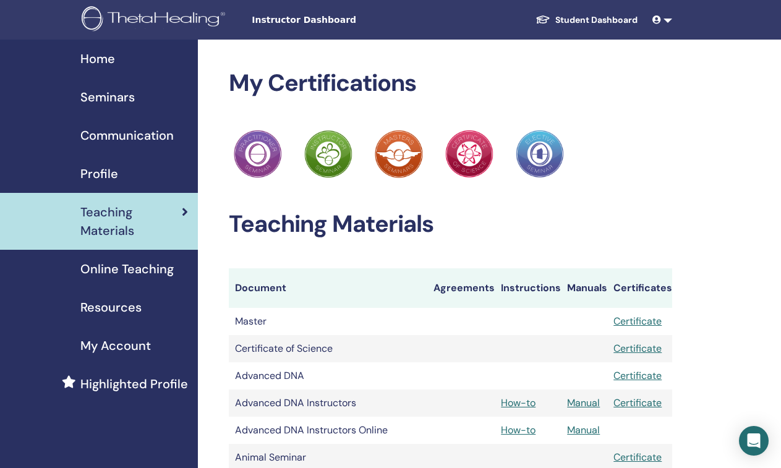
scroll to position [765, 2]
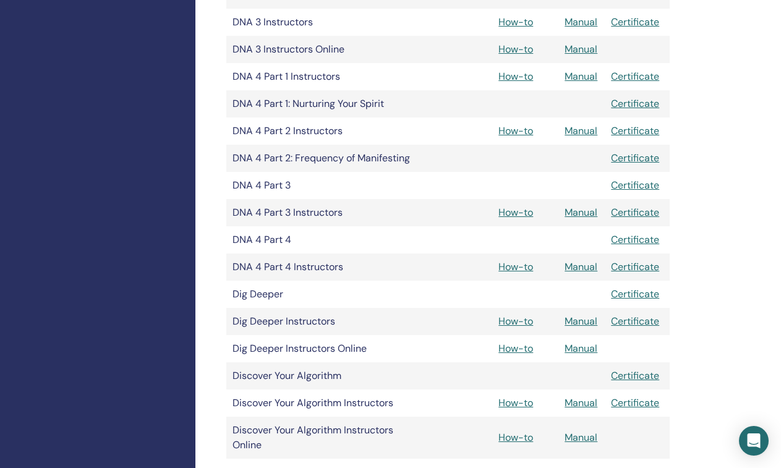
click at [528, 22] on link "How-to" at bounding box center [516, 21] width 35 height 13
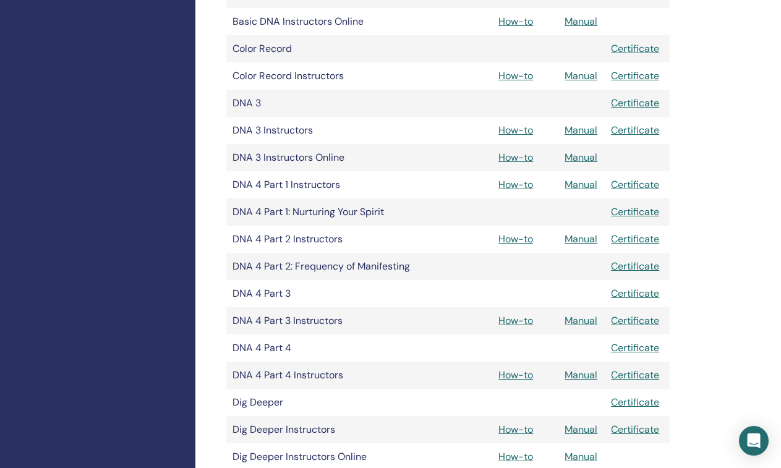
scroll to position [643, 2]
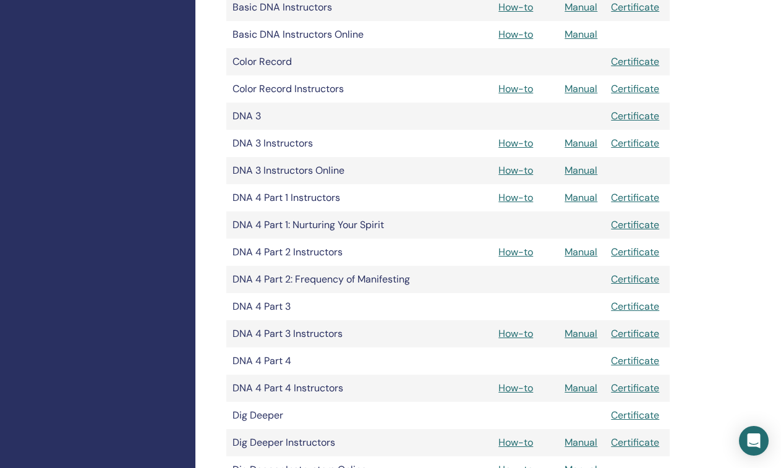
click at [524, 92] on link "How-to" at bounding box center [516, 88] width 35 height 13
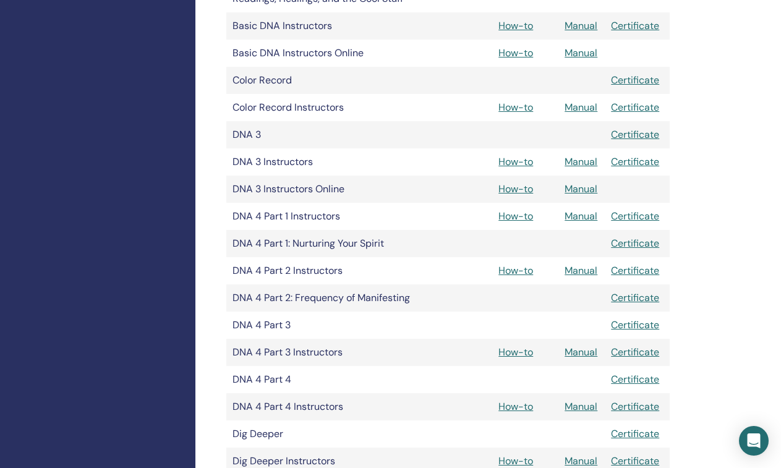
scroll to position [608, 2]
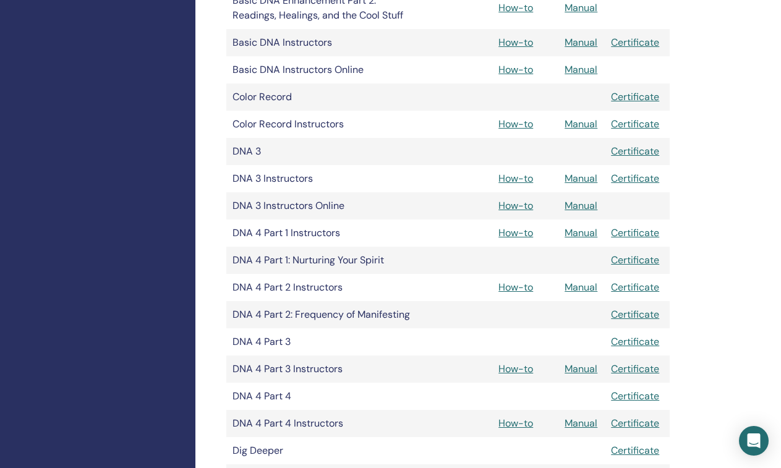
click at [516, 71] on link "How-to" at bounding box center [516, 69] width 35 height 13
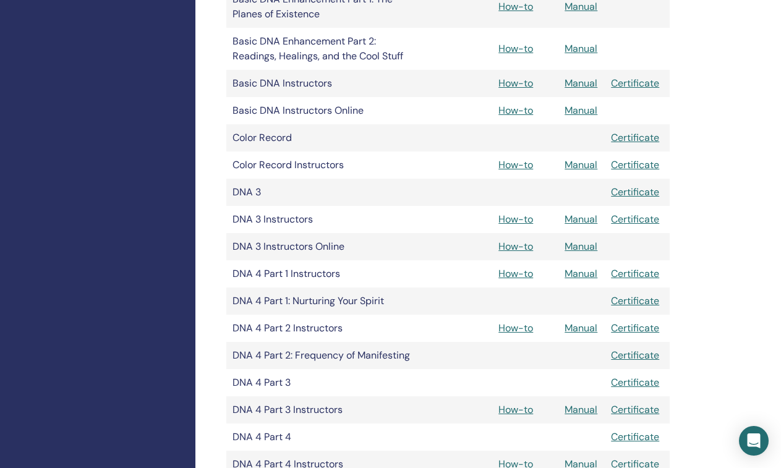
scroll to position [566, 2]
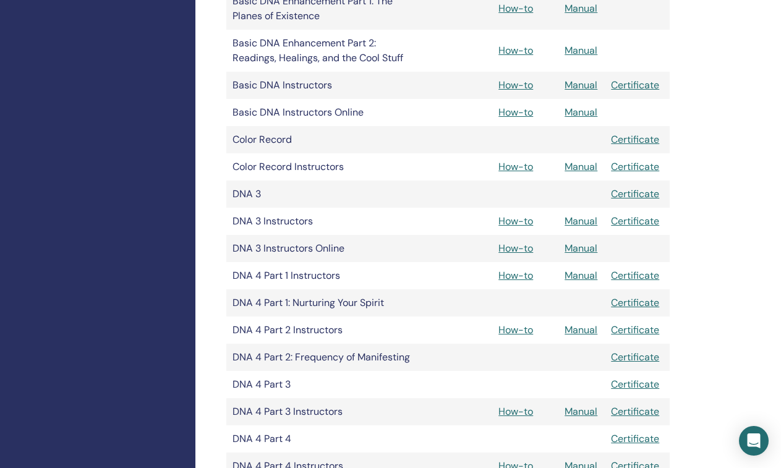
click at [527, 82] on link "How-to" at bounding box center [516, 85] width 35 height 13
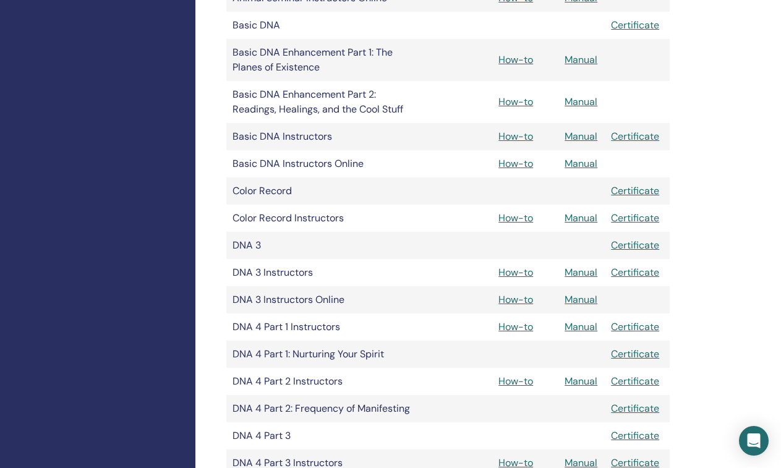
scroll to position [498, 2]
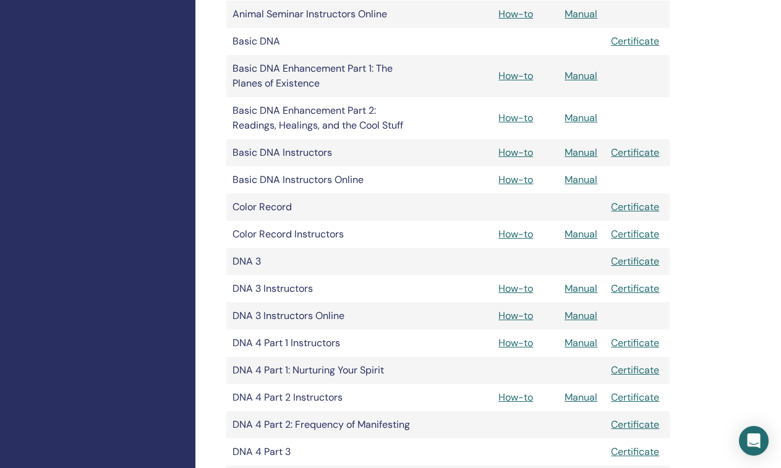
click at [526, 120] on link "How-to" at bounding box center [516, 117] width 35 height 13
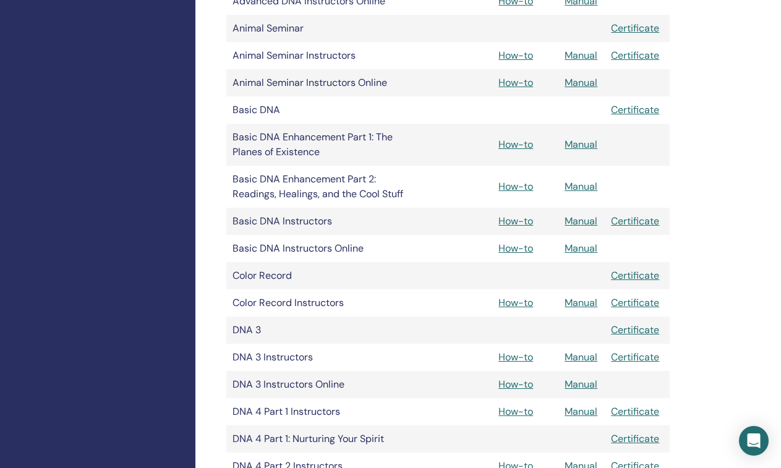
scroll to position [426, 2]
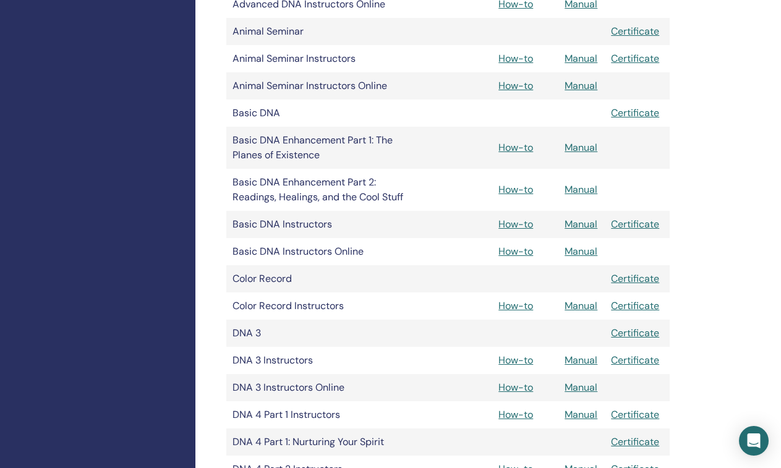
click at [510, 87] on link "How-to" at bounding box center [516, 85] width 35 height 13
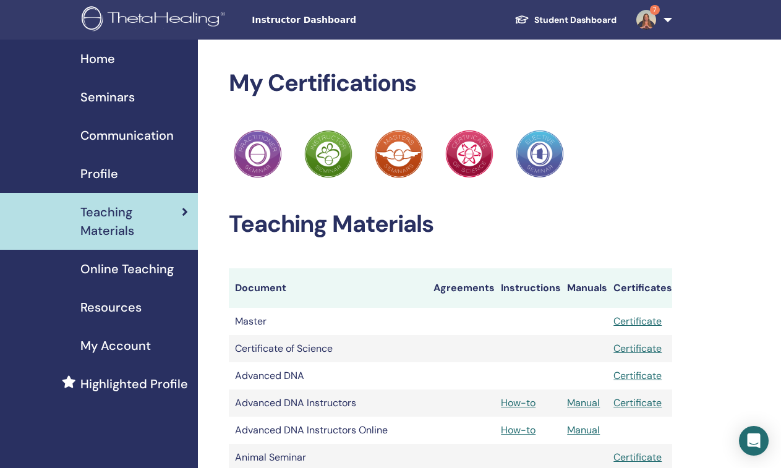
scroll to position [426, 2]
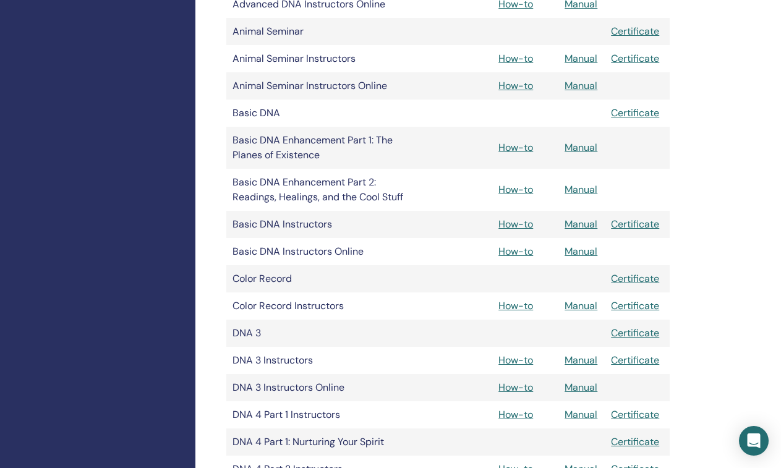
drag, startPoint x: 515, startPoint y: 61, endPoint x: 415, endPoint y: 41, distance: 102.7
click at [512, 59] on link "How-to" at bounding box center [516, 58] width 35 height 13
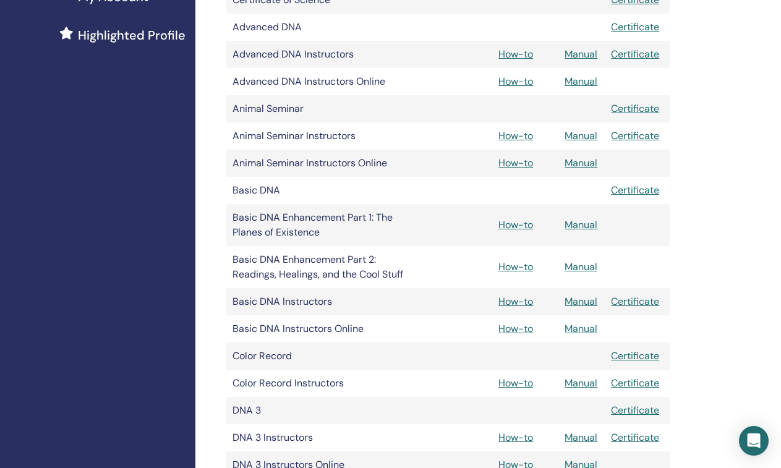
scroll to position [343, 2]
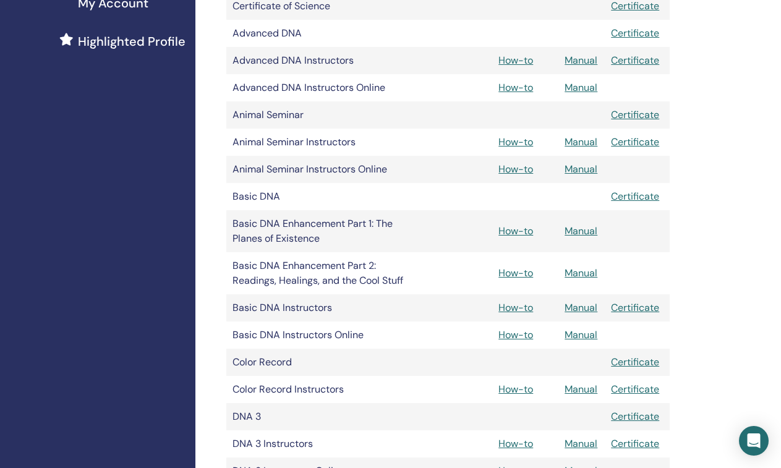
click at [522, 87] on link "How-to" at bounding box center [516, 87] width 35 height 13
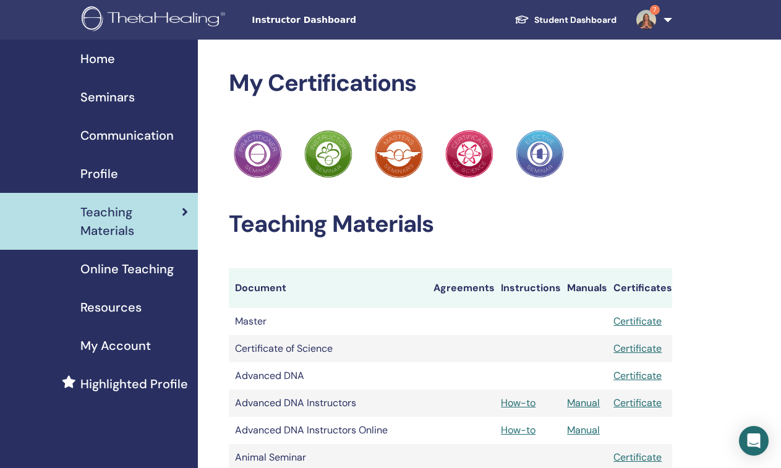
scroll to position [343, 2]
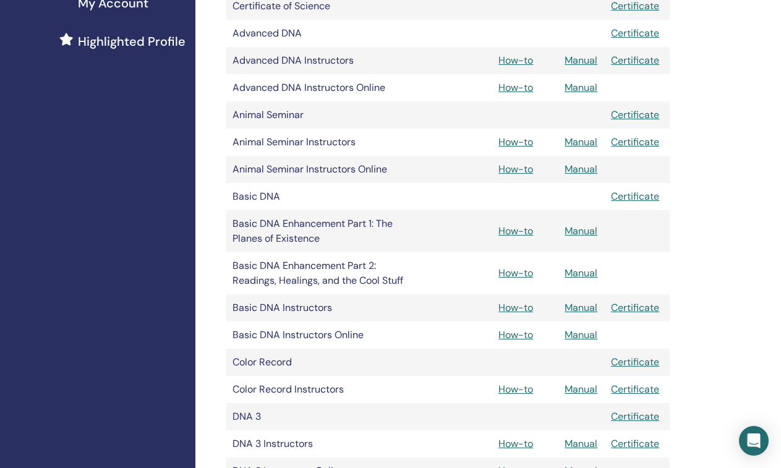
click at [522, 59] on link "How-to" at bounding box center [516, 60] width 35 height 13
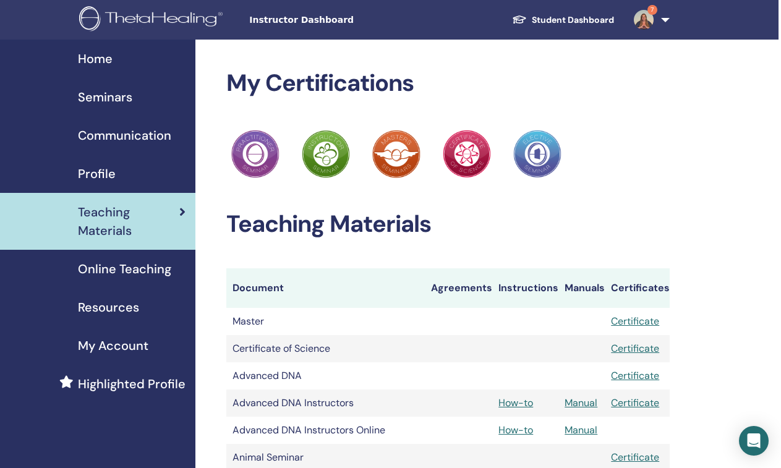
scroll to position [0, 2]
drag, startPoint x: 618, startPoint y: 204, endPoint x: 612, endPoint y: 208, distance: 7.2
